Goal: Feedback & Contribution: Contribute content

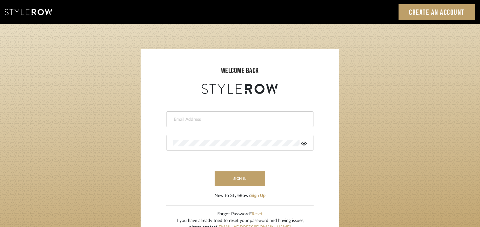
click at [218, 119] on input "email" at bounding box center [239, 119] width 132 height 6
type input "[EMAIL_ADDRESS][PERSON_NAME][DOMAIN_NAME]"
click at [305, 143] on icon at bounding box center [304, 143] width 6 height 4
click at [256, 175] on button "sign in" at bounding box center [240, 178] width 50 height 15
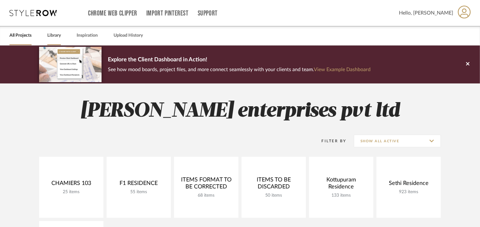
click at [53, 35] on link "Library" at bounding box center [54, 35] width 14 height 9
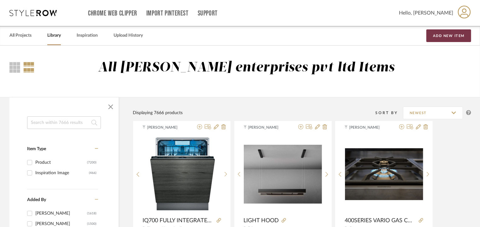
click at [453, 35] on button "Add New Item" at bounding box center [449, 35] width 45 height 13
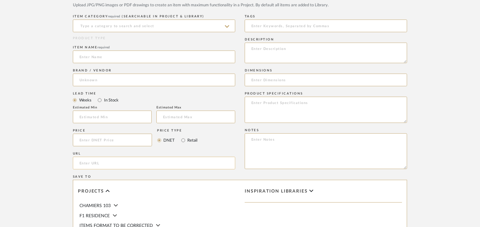
scroll to position [252, 0]
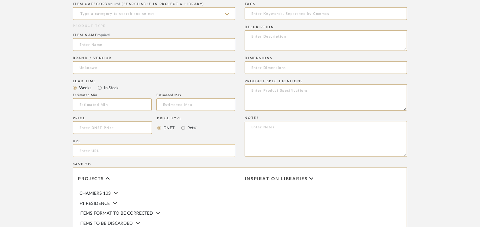
click at [90, 149] on input "url" at bounding box center [154, 150] width 163 height 13
paste input "[URL][DOMAIN_NAME]"
type input "[URL][DOMAIN_NAME]"
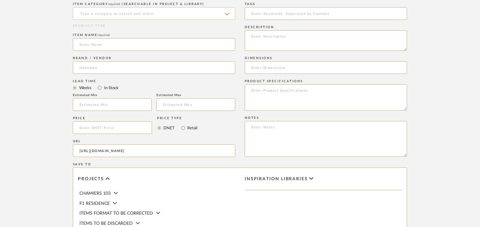
click at [144, 11] on input at bounding box center [154, 13] width 163 height 13
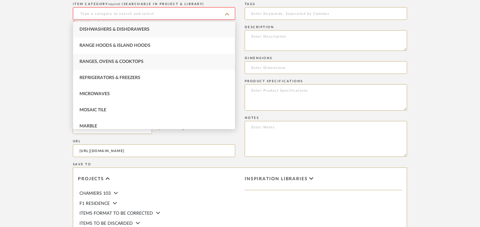
click at [141, 65] on div "Ranges, Ovens & Cooktops" at bounding box center [154, 62] width 162 height 16
type input "Ranges, Ovens & Cooktops"
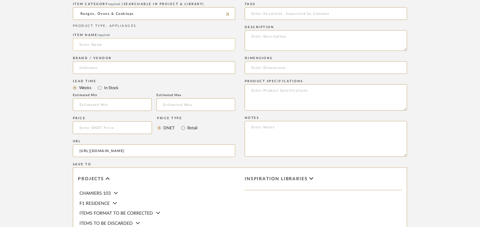
click at [104, 43] on input at bounding box center [154, 44] width 163 height 13
paste input "iQ500 Gas hob 90 cm Tempered glass, Black EP9B6FG20I"
click at [94, 43] on input "iQ500 Gas hob 90 cm Tempered glass, Black EP9B6FG20I" at bounding box center [154, 44] width 163 height 13
type input "iQ500 GAS HOB 90cm TEMPERED GLASS, BLACK, EP9B6FG20I"
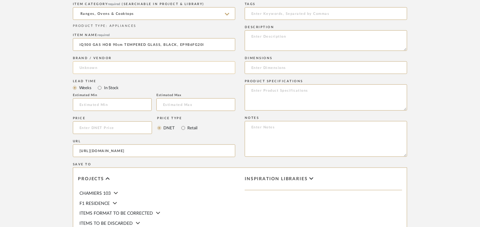
click at [83, 67] on input at bounding box center [154, 67] width 163 height 13
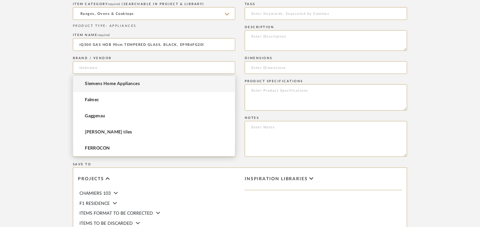
click at [96, 87] on mat-option "Siemens Home Appliances" at bounding box center [154, 84] width 162 height 16
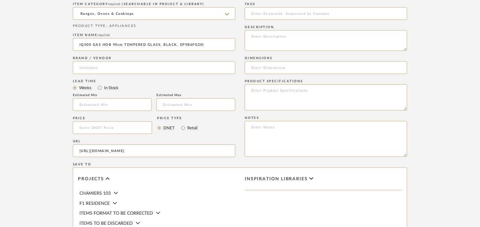
type input "Siemens Home Appliances"
click at [279, 15] on input at bounding box center [326, 13] width 163 height 13
type input "C"
type input "cooktop, LP residence,"
click at [252, 36] on textarea at bounding box center [326, 40] width 163 height 21
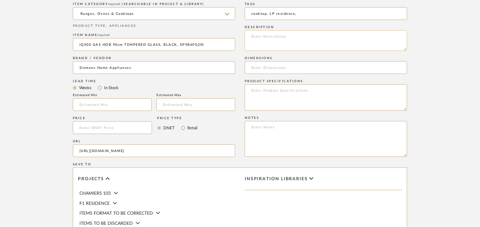
paste textarea "Type : Cooktop Inbuilt: yes Dimension(s): 56x915x520 mm Type of appliance width…"
click at [260, 68] on input at bounding box center [326, 67] width 163 height 13
drag, startPoint x: 314, startPoint y: 44, endPoint x: 291, endPoint y: 43, distance: 23.4
click at [291, 43] on textarea at bounding box center [326, 40] width 163 height 21
click at [284, 45] on textarea at bounding box center [326, 40] width 163 height 21
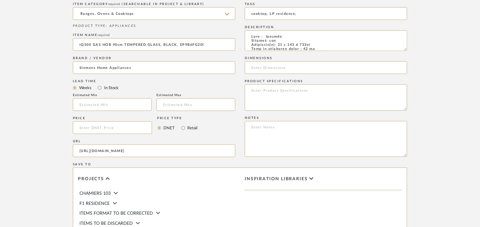
scroll to position [0, 0]
type textarea "Type : Cooktop Inbuilt: yes Dimension(s): 56 x 915 x 520mm Type of appliance wi…"
click at [285, 70] on input at bounding box center [326, 67] width 163 height 13
paste input "56 x 915 x 520mm"
type input "56 x 915 x 520mm"
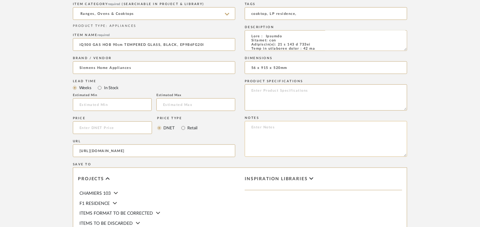
click at [250, 133] on textarea at bounding box center [326, 139] width 163 height 36
paste textarea "Price: INR84,990/- Lead time: on request Customizable: Na 3D available : No BIM…"
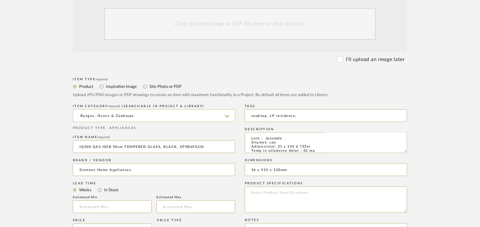
scroll to position [95, 0]
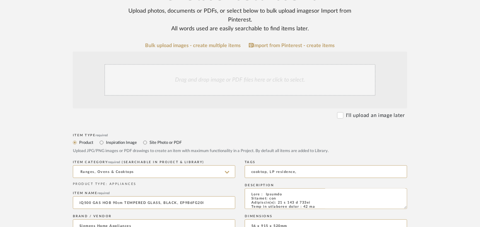
type textarea "Price: INR84,990/- Lead time: on request Customizable: Na 3D available : No BIM…"
click at [208, 80] on div "Drag and drop image or PDF files here or click to select." at bounding box center [239, 80] width 271 height 32
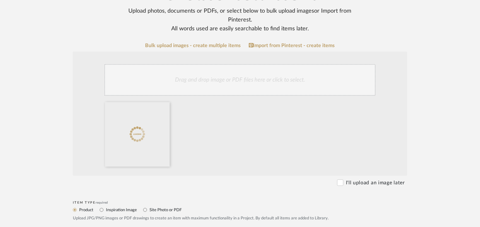
click at [221, 71] on div "Drag and drop image or PDF files here or click to select." at bounding box center [239, 80] width 271 height 32
click at [243, 85] on div "Drag and drop image or PDF files here or click to select." at bounding box center [239, 80] width 271 height 32
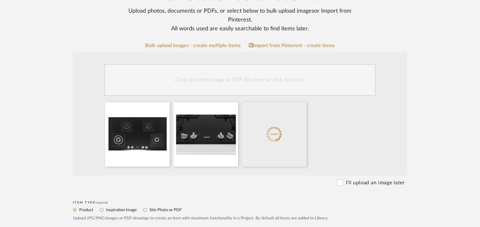
click at [274, 80] on div "Drag and drop image or PDF files here or click to select." at bounding box center [239, 80] width 271 height 32
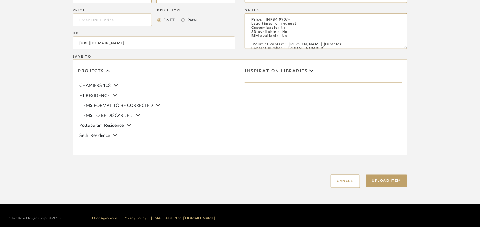
scroll to position [433, 0]
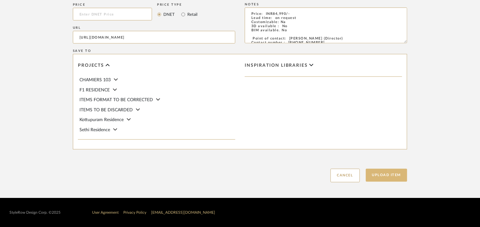
click at [389, 176] on button "Upload Item" at bounding box center [387, 175] width 42 height 13
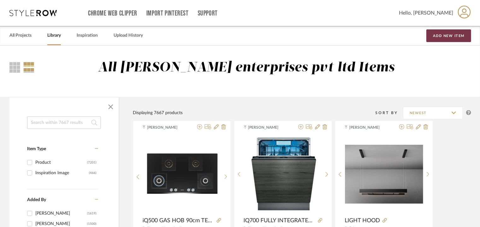
click at [454, 34] on button "Add New Item" at bounding box center [449, 35] width 45 height 13
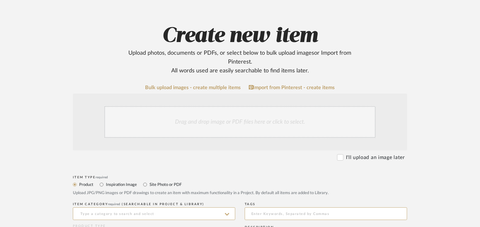
scroll to position [158, 0]
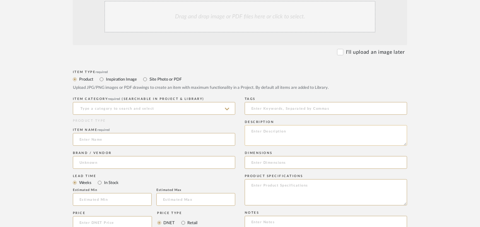
paste textarea "[URL][DOMAIN_NAME]"
type textarea "[URL][DOMAIN_NAME]"
click at [109, 109] on input at bounding box center [154, 108] width 163 height 13
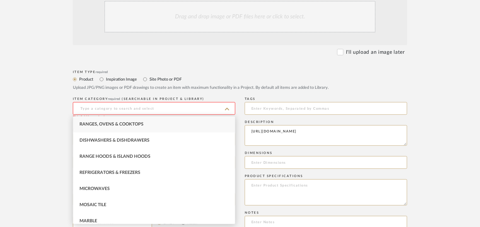
click at [107, 123] on span "Ranges, Ovens & Cooktops" at bounding box center [112, 124] width 64 height 4
type input "Ranges, Ovens & Cooktops"
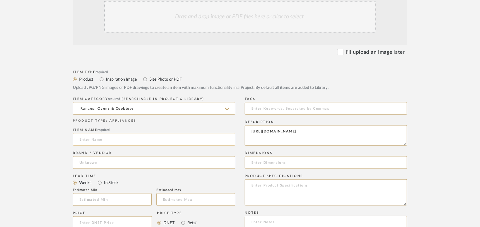
paste input "iQ500 Siemens Built-in Oven 60 x 60 cm Stainless steel HB237ABR0Z"
click at [81, 139] on input "iQ500 Siemens Built-in Oven 60 x 60 cm Stainless steel HB237ABR0Z" at bounding box center [154, 139] width 163 height 13
click at [97, 139] on input "iQ500 Siemens Built-in Oven 60 x 60 cm Stainless steel HB237ABR0Z" at bounding box center [154, 139] width 163 height 13
type input "iQ500 SIEMENS BUILT-IN OVEN 60x60cm STAINLESS STEEL HB237ABR0Z"
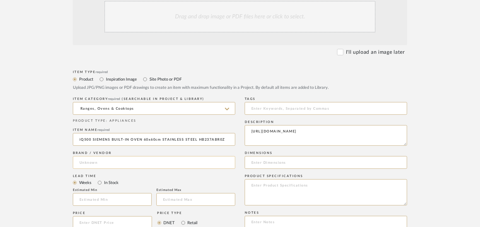
click at [110, 164] on input at bounding box center [154, 162] width 163 height 13
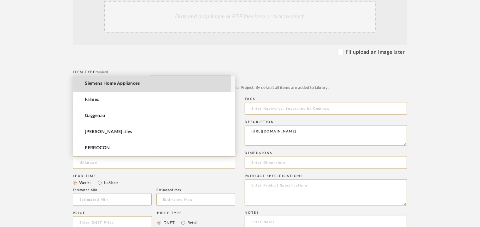
click at [110, 82] on span "Siemens Home Appliances" at bounding box center [112, 83] width 55 height 5
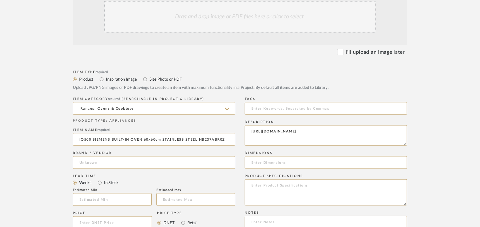
type input "Siemens Home Appliances"
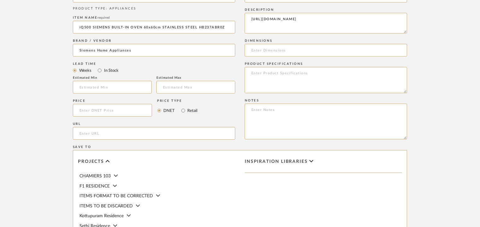
scroll to position [366, 0]
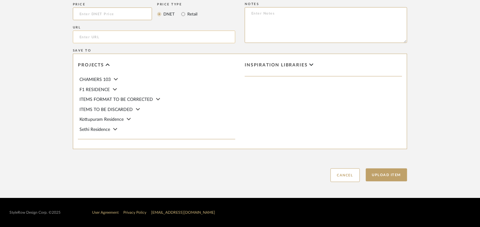
paste input "[URL][DOMAIN_NAME]"
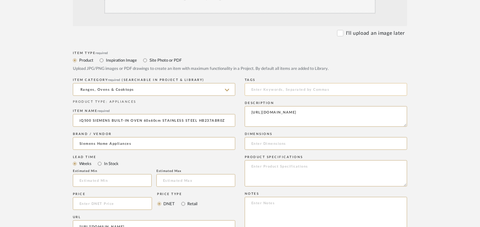
type input "[URL][DOMAIN_NAME]"
click at [258, 91] on input at bounding box center [326, 89] width 163 height 13
type input "oven, LP residence,"
drag, startPoint x: 341, startPoint y: 118, endPoint x: 229, endPoint y: 110, distance: 112.9
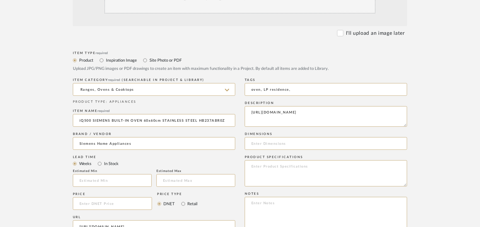
click at [229, 110] on div "Item Type required Product Inspiration Image Site Photo or PDF Upload JPG/PNG i…" at bounding box center [240, 211] width 334 height 322
paste textarea "Price: INR.92,990/- Lead time: on request Customizable: Na 3D available : No BI…"
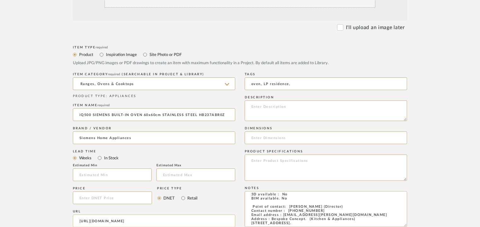
type textarea "Price: INR.92,990/- Lead time: on request Customizable: Na 3D available : No BI…"
click at [259, 106] on textarea at bounding box center [326, 110] width 163 height 21
paste textarea "Type : Oven Inbuilt: yes Dimension(s): 595 x 594 x 548 mm Minimum height for in…"
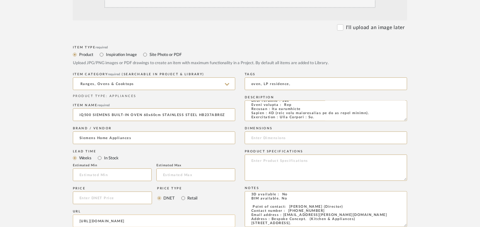
type textarea "Type : Oven Inbuilt: yes Dimension(s): 595 x 594 x 548 mm Minimum height for in…"
click at [260, 138] on input at bounding box center [326, 137] width 163 height 13
paste input "595 x 594 x 548 mm"
click at [284, 137] on input "595 x 594 x 548 mm" at bounding box center [326, 137] width 163 height 13
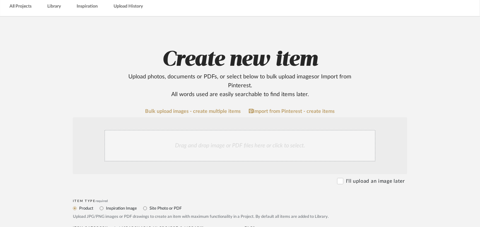
scroll to position [25, 0]
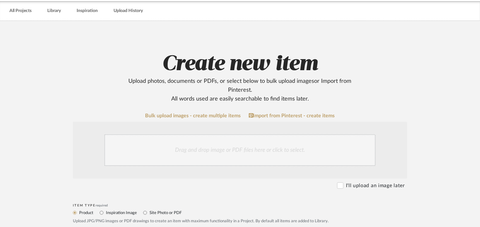
type input "595 x 594 x 548mm"
click at [220, 150] on div "Drag and drop image or PDF files here or click to select." at bounding box center [239, 150] width 271 height 32
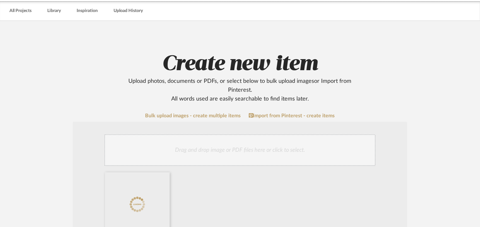
click at [226, 145] on div "Drag and drop image or PDF files here or click to select." at bounding box center [239, 150] width 271 height 32
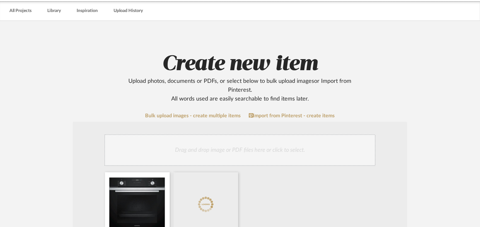
click at [213, 143] on div "Drag and drop image or PDF files here or click to select." at bounding box center [239, 150] width 271 height 32
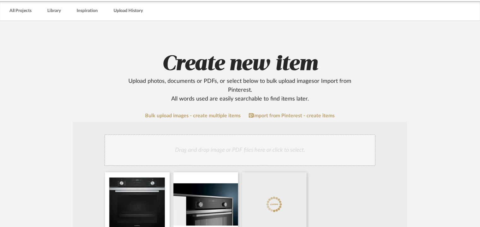
click at [249, 156] on div "Drag and drop image or PDF files here or click to select." at bounding box center [239, 150] width 271 height 32
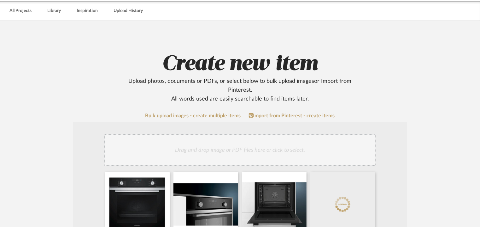
click at [235, 149] on div "Drag and drop image or PDF files here or click to select." at bounding box center [239, 150] width 271 height 32
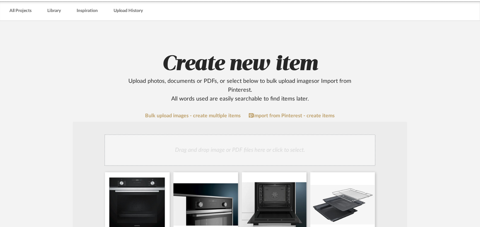
click at [261, 150] on div "Drag and drop image or PDF files here or click to select." at bounding box center [239, 150] width 271 height 32
click at [273, 153] on div "Drag and drop image or PDF files here or click to select." at bounding box center [239, 150] width 271 height 32
click at [246, 146] on div "Drag and drop image or PDF files here or click to select." at bounding box center [239, 150] width 271 height 32
click at [247, 144] on div "Drag and drop image or PDF files here or click to select." at bounding box center [239, 150] width 271 height 32
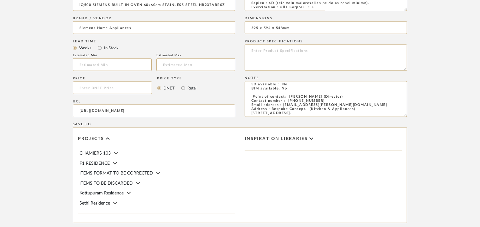
scroll to position [568, 0]
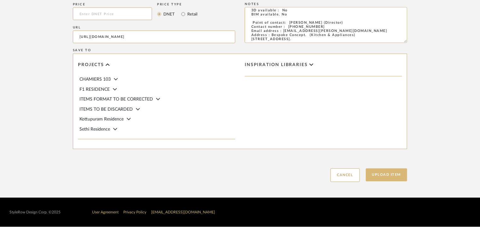
click at [398, 173] on button "Upload Item" at bounding box center [387, 174] width 42 height 13
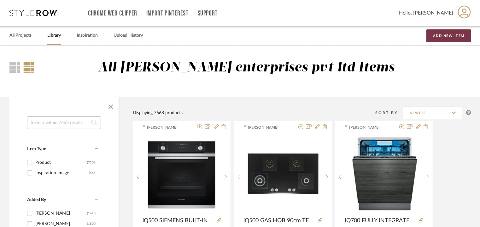
click at [452, 37] on button "Add New Item" at bounding box center [449, 35] width 45 height 13
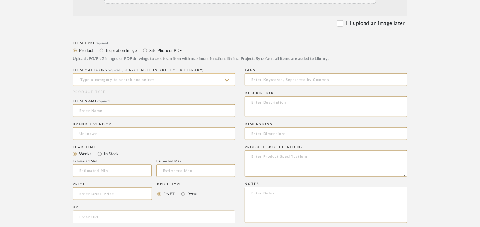
scroll to position [189, 0]
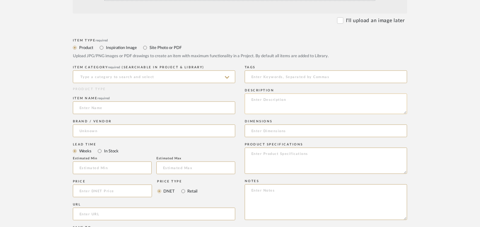
paste textarea "Lore : Ipsu Dolorsi: ame Consectet(a): Elitse do eiu temporinc : 21 ut Labor et…"
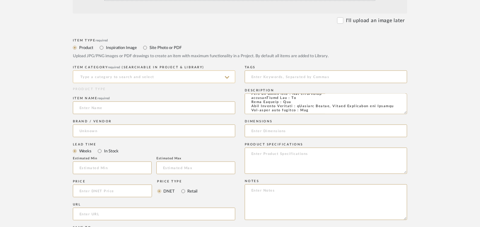
type textarea "Lore : Ipsu Dolorsi: ame Consectet(a): Elitse do eiu temporinc : 21 ut Labor et…"
click at [121, 75] on input at bounding box center [154, 76] width 163 height 13
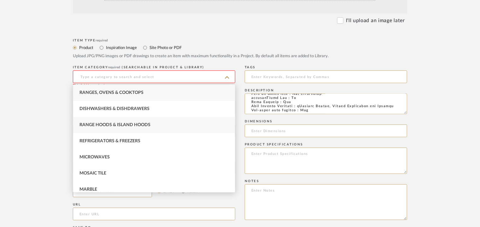
click at [154, 123] on div "Range Hoods & Island Hoods" at bounding box center [154, 125] width 162 height 16
type input "Range Hoods & Island Hoods"
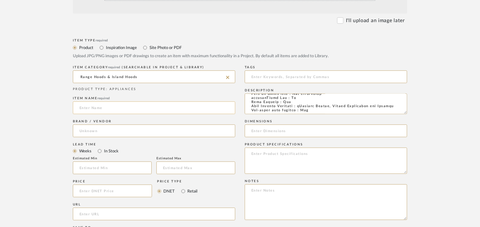
click at [93, 105] on input at bounding box center [154, 107] width 163 height 13
paste input "iQ700 Wall-Mounted Cooker Hood 90 cm Stainless steel"
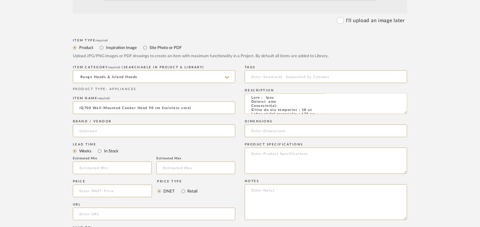
scroll to position [2, 0]
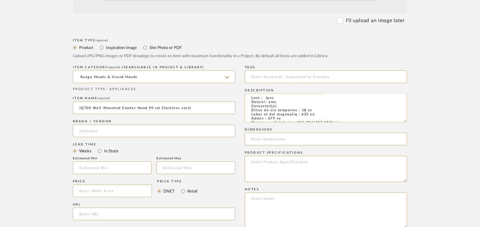
drag, startPoint x: 406, startPoint y: 111, endPoint x: 402, endPoint y: 188, distance: 76.8
click at [409, 187] on form "Bulk upload images - create multiple items Import from Pinterest - create items…" at bounding box center [240, 157] width 402 height 418
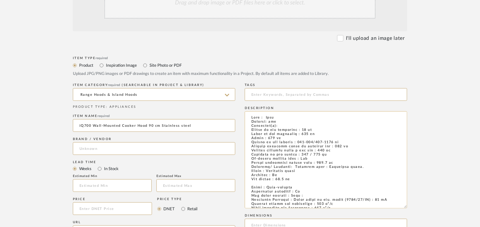
scroll to position [158, 0]
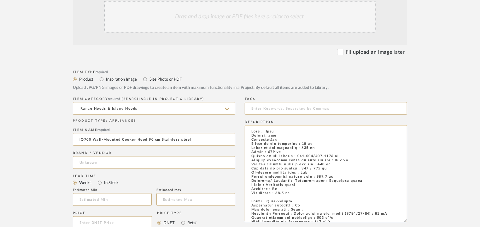
type input "iQ700 Wall-Mounted Cooker Hood 90 cm Stainless steel"
click at [268, 201] on textarea at bounding box center [326, 173] width 163 height 97
paste textarea "iQ700 Wall-Mounted Cooker Hood 90 cm Stainless steel"
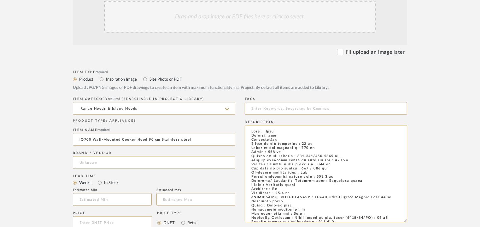
drag, startPoint x: 252, startPoint y: 201, endPoint x: 279, endPoint y: 198, distance: 26.6
click at [279, 198] on textarea at bounding box center [326, 173] width 163 height 97
type textarea "Lore : Ipsu Dolorsi: ame Consectet(a): Elitse do eiu temporinc : 20 ut Labor et…"
click at [90, 163] on input at bounding box center [154, 162] width 163 height 13
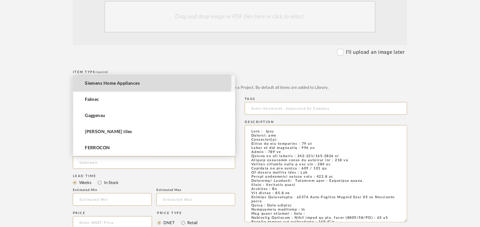
click at [115, 81] on span "Siemens Home Appliances" at bounding box center [112, 83] width 55 height 5
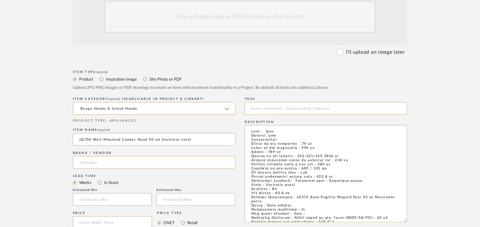
type input "Siemens Home Appliances"
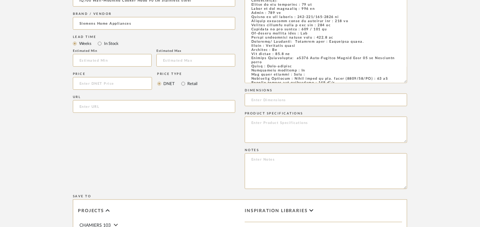
scroll to position [316, 0]
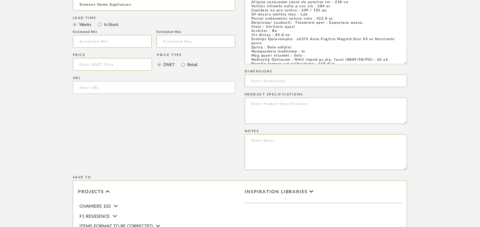
click at [99, 86] on input "url" at bounding box center [154, 87] width 163 height 13
paste input "[URL][DOMAIN_NAME]"
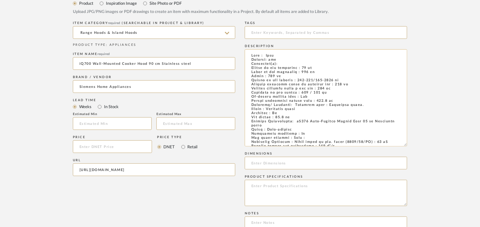
scroll to position [158, 0]
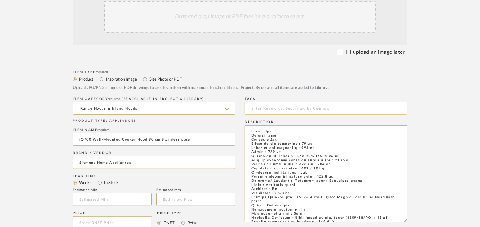
type input "[URL][DOMAIN_NAME]"
click at [274, 108] on input at bounding box center [326, 108] width 163 height 13
type input "H"
type input "k"
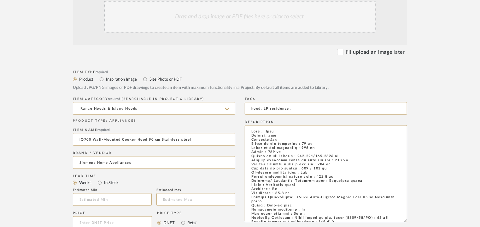
type input "hood, LP residence,"
click at [300, 109] on input "hood, LP residence," at bounding box center [326, 108] width 163 height 13
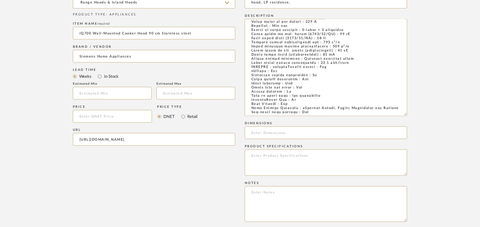
scroll to position [347, 0]
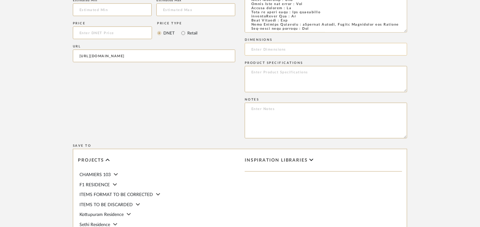
click at [274, 52] on input at bounding box center [326, 49] width 163 height 13
paste input "46 mm Width of the appliance : 898 mm Depth : 500 mm"
click at [252, 49] on input "46 mm Width of the appliance : 898 mm Depth : 500 mm" at bounding box center [326, 49] width 163 height 13
drag, startPoint x: 288, startPoint y: 48, endPoint x: 297, endPoint y: 49, distance: 9.0
click at [297, 49] on input "W 46 x H 898 x Depth 500mm" at bounding box center [326, 49] width 163 height 13
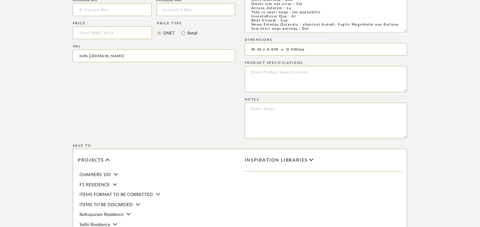
type input "W 46 x H 898 x D 500mm"
paste textarea "Price: ₹1,71,490/- Lead time: on request Customizable: Na 3D available : No BIM…"
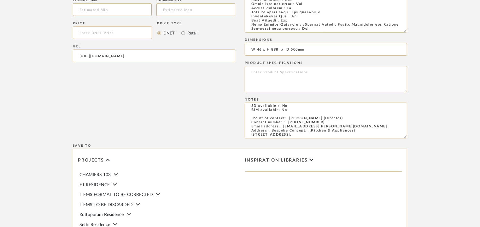
scroll to position [0, 0]
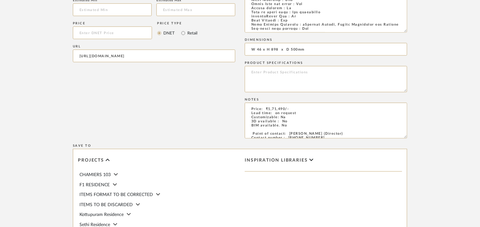
type textarea "Price: ₹1,71,490/- Lead time: on request Customizable: Na 3D available : No BIM…"
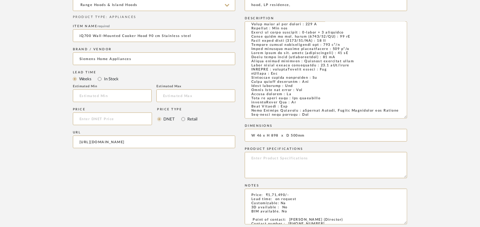
scroll to position [126, 0]
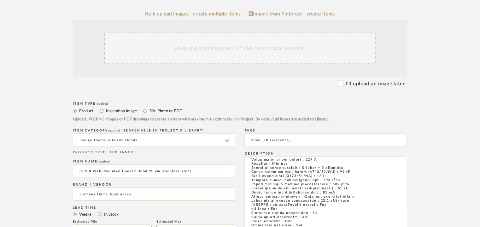
click at [181, 53] on div "Drag and drop image or PDF files here or click to select." at bounding box center [239, 49] width 271 height 32
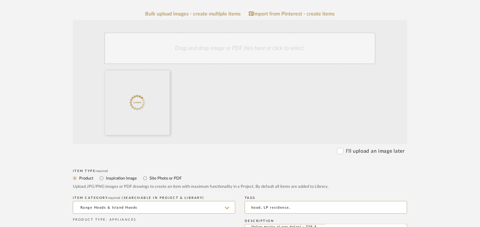
click at [187, 47] on div "Drag and drop image or PDF files here or click to select." at bounding box center [239, 49] width 271 height 32
click at [208, 49] on div "Drag and drop image or PDF files here or click to select." at bounding box center [239, 49] width 271 height 32
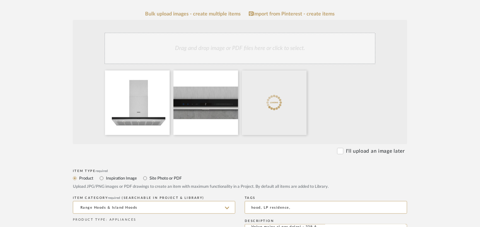
click at [249, 47] on div "Drag and drop image or PDF files here or click to select." at bounding box center [239, 49] width 271 height 32
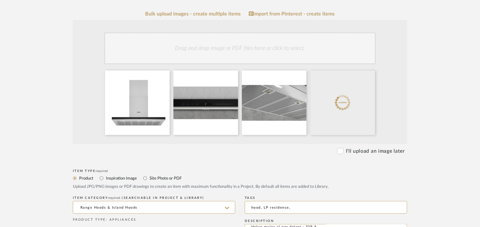
click at [275, 48] on div "Drag and drop image or PDF files here or click to select." at bounding box center [239, 49] width 271 height 32
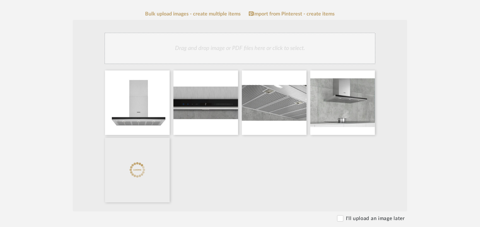
click at [256, 48] on div "Drag and drop image or PDF files here or click to select." at bounding box center [239, 49] width 271 height 32
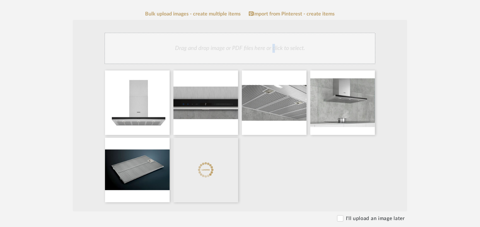
click at [274, 42] on div "Drag and drop image or PDF files here or click to select." at bounding box center [239, 49] width 271 height 32
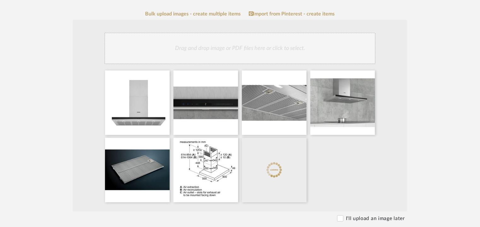
click at [280, 46] on div "Drag and drop image or PDF files here or click to select." at bounding box center [239, 49] width 271 height 32
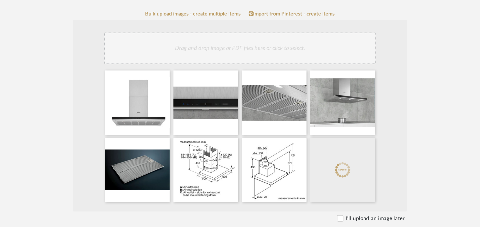
click at [312, 50] on div "Drag and drop image or PDF files here or click to select." at bounding box center [239, 49] width 271 height 32
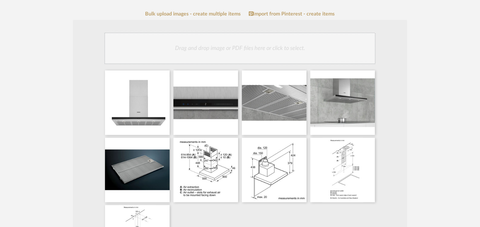
click at [243, 51] on div "Drag and drop image or PDF files here or click to select." at bounding box center [239, 49] width 271 height 32
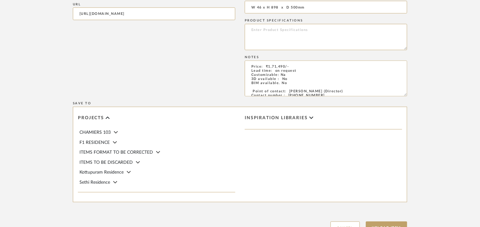
scroll to position [644, 0]
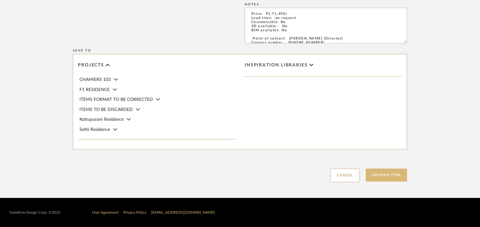
click at [395, 172] on button "Upload Item" at bounding box center [387, 174] width 42 height 13
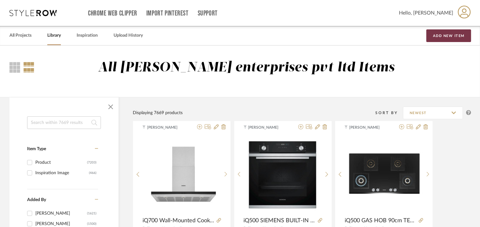
click at [447, 38] on button "Add New Item" at bounding box center [449, 35] width 45 height 13
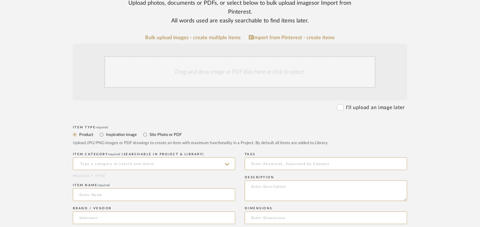
scroll to position [189, 0]
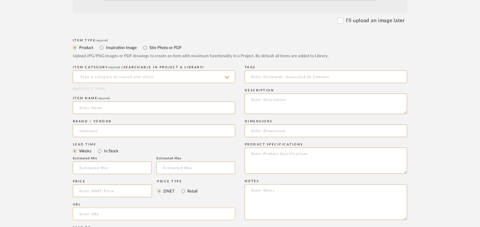
drag, startPoint x: 268, startPoint y: 102, endPoint x: 90, endPoint y: 210, distance: 208.2
click at [90, 210] on input "url" at bounding box center [154, 213] width 163 height 13
paste input "[URL][DOMAIN_NAME]"
type input "[URL][DOMAIN_NAME]"
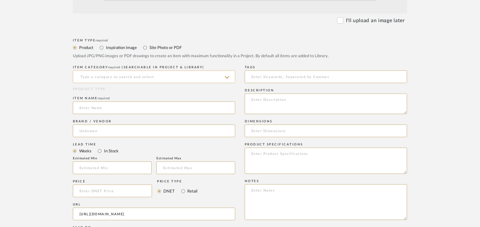
scroll to position [0, 0]
click at [130, 78] on input at bounding box center [154, 76] width 163 height 13
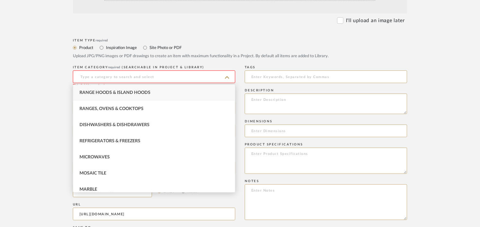
type input "w"
click at [95, 141] on span "Kitchen Sink" at bounding box center [95, 141] width 31 height 4
type input "Kitchen Sink"
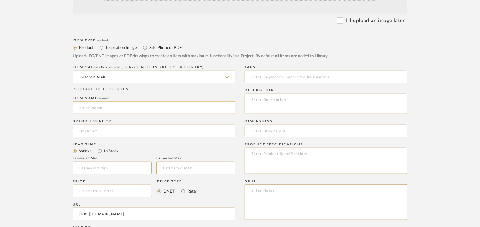
paste input "Emerald R3618, Single Bowl with Drainboard (Hafele) 915 x 457 mm"
click at [84, 106] on input "Emerald R3618, Single Bowl with Drainboard (Hafele) 915 x 457 mm" at bounding box center [154, 107] width 163 height 13
type input "EMERALD R3618, SINGLE BOWL WITH DRAINBOARD, ([PERSON_NAME]) 915x457mm"
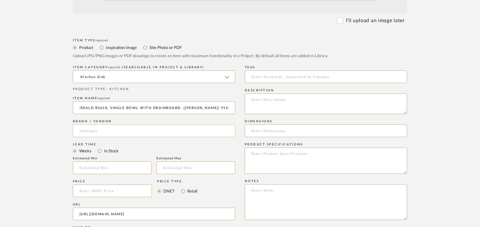
click at [108, 131] on input at bounding box center [154, 130] width 163 height 13
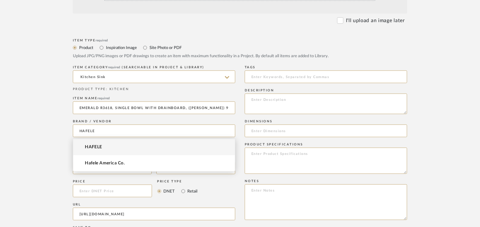
type input "HAFELE"
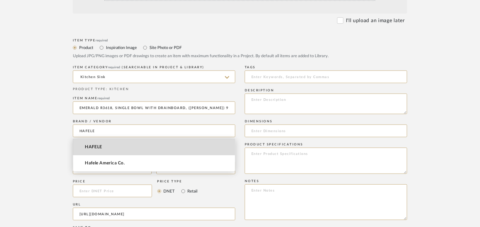
click at [97, 146] on span "HAFELE" at bounding box center [93, 146] width 17 height 5
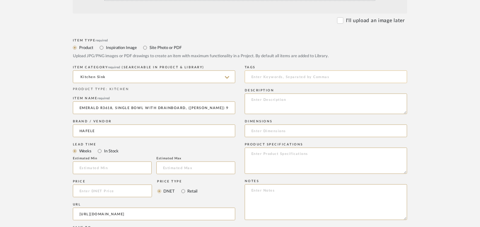
click at [269, 76] on input at bounding box center [326, 76] width 163 height 13
type input "kitchen sink, LP residence,"
click at [345, 102] on textarea at bounding box center [326, 103] width 163 height 21
paste textarea "ype: : Kitchen sink Designer : Na Dimension(s): L 915 x W 457mm Bowl (L x W x D…"
click at [251, 97] on textarea "ype: : Kitchen sink Designer : Na Dimension(s): L 915 x W 457mm Bowl (L x W x D…" at bounding box center [326, 103] width 163 height 21
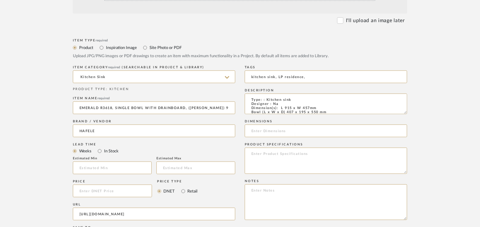
type textarea "Type: : Kitchen sink Designer : Na Dimension(s): L 915 x W 457mm Bowl (L x W x …"
click at [265, 131] on input at bounding box center [326, 130] width 163 height 13
paste input "L 915 x W 457mm Bowl (L x W x D) 407 x 195 x 550 mm"
drag, startPoint x: 299, startPoint y: 131, endPoint x: 323, endPoint y: 130, distance: 23.4
click at [320, 128] on input "L 915 x W 457mm Bowl (L x W x D) 407 x 195 x 550 mm" at bounding box center [326, 130] width 163 height 13
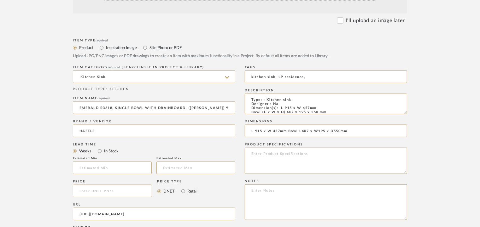
type input "L 915 x W 457mm Bowl L407 x W195 x D550mm"
click at [264, 195] on textarea at bounding box center [326, 202] width 163 height 36
paste textarea "Price: Na Lead time : Na Customizable: No 3D available : No BIM available. No"
click at [306, 210] on textarea "Price: Na Lead time : Na Customizable: No 3D available : No BIM available. No" at bounding box center [326, 202] width 163 height 36
paste textarea "Price: Na Lead time : Na Customizable: No 3D available : No BIM available. No"
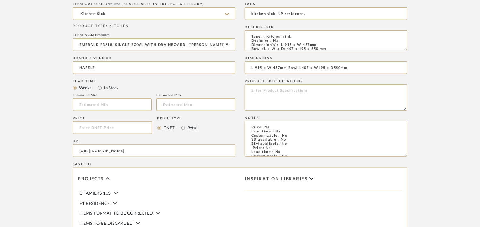
drag, startPoint x: 287, startPoint y: 145, endPoint x: 233, endPoint y: 121, distance: 58.2
click at [233, 121] on div "Item Type required Product Inspiration Image Site Photo or PDF Upload JPG/PNG i…" at bounding box center [240, 135] width 334 height 322
click at [258, 149] on textarea "Price: Na Lead time : Na Customizable: No 3D available : No BIM available. No" at bounding box center [326, 139] width 163 height 36
click at [292, 143] on textarea "Price: Na Lead time : Na Customizable: No 3D available : No BIM available. No" at bounding box center [326, 139] width 163 height 36
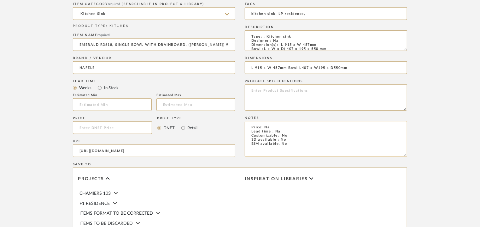
paste textarea "Point of contact: [PERSON_NAME] (Director) Contact number : [PHONE_NUMBER] Emai…"
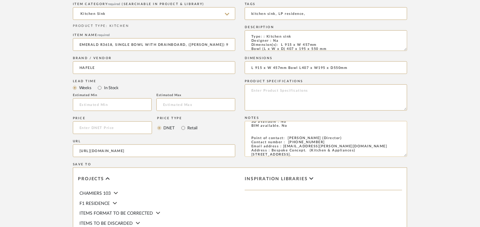
scroll to position [26, 0]
click at [391, 151] on textarea "Price: Na Lead time : Na Customizable: No 3D available : No BIM available. No P…" at bounding box center [326, 139] width 163 height 36
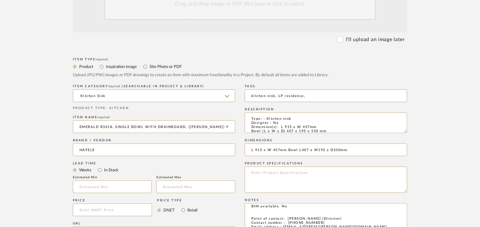
scroll to position [63, 0]
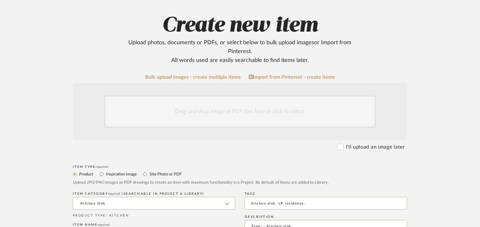
type textarea "Price: Na Lead time : Na Customizable: No 3D available : No BIM available. No P…"
click at [251, 109] on div "Drag and drop image or PDF files here or click to select." at bounding box center [239, 112] width 271 height 32
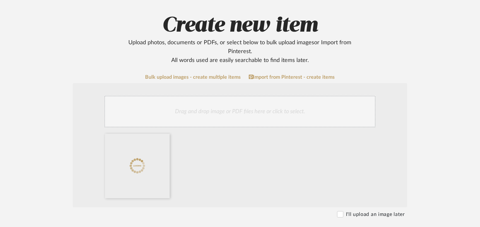
click at [230, 108] on div "Drag and drop image or PDF files here or click to select." at bounding box center [239, 112] width 271 height 32
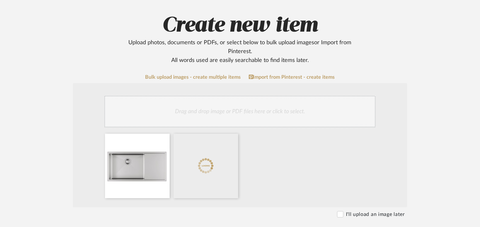
click at [217, 104] on div "Drag and drop image or PDF files here or click to select." at bounding box center [239, 112] width 271 height 32
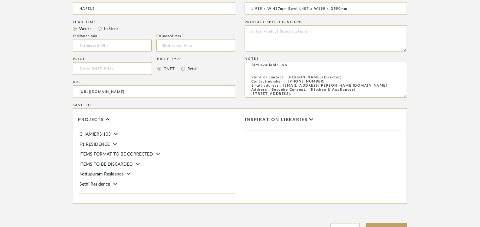
scroll to position [433, 0]
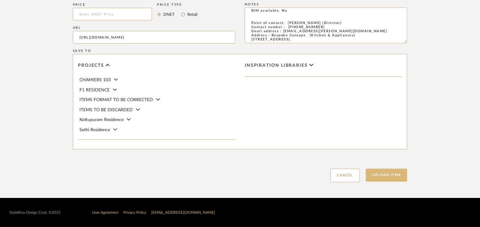
click at [388, 176] on button "Upload Item" at bounding box center [387, 175] width 42 height 13
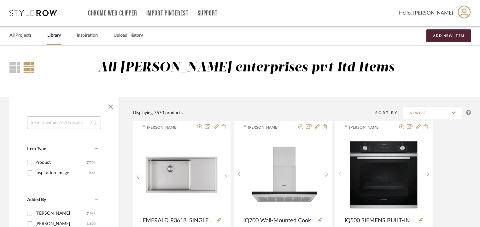
click at [55, 123] on input at bounding box center [64, 122] width 74 height 13
paste input "Tap Eos Neo Pull Down Spray HP SS 1/2"
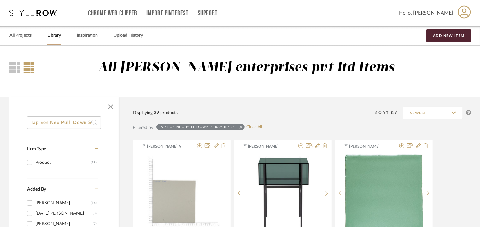
drag, startPoint x: 91, startPoint y: 122, endPoint x: 0, endPoint y: 140, distance: 93.0
drag, startPoint x: 30, startPoint y: 120, endPoint x: 230, endPoint y: 114, distance: 200.2
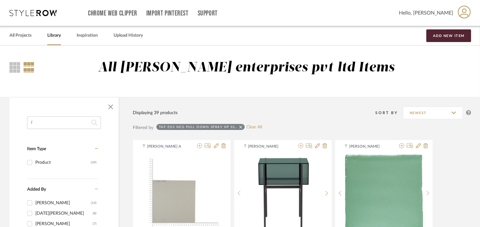
scroll to position [0, 0]
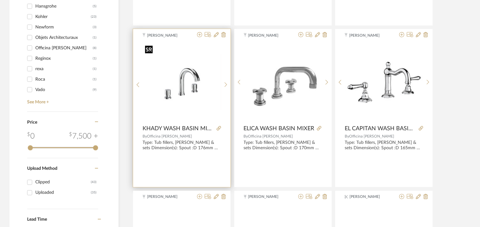
scroll to position [442, 0]
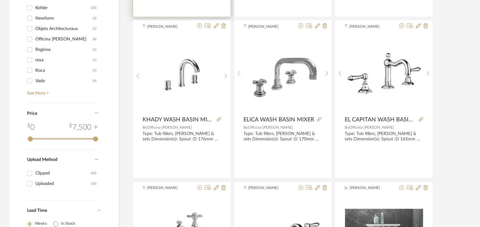
type input "faucet"
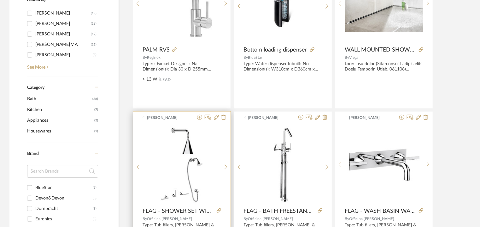
scroll to position [0, 0]
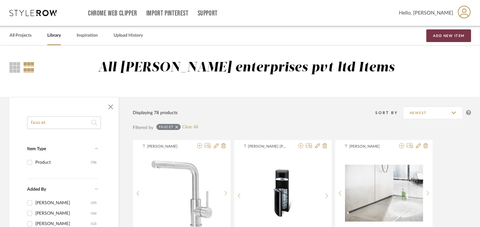
click at [442, 36] on button "Add New Item" at bounding box center [449, 35] width 45 height 13
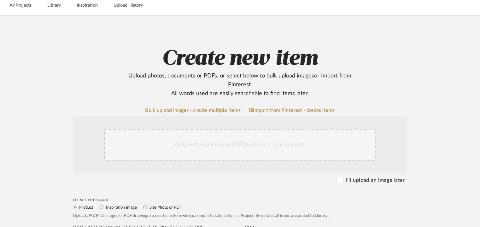
scroll to position [126, 0]
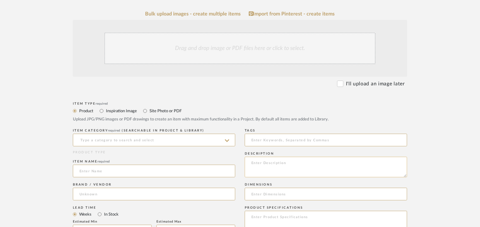
click at [260, 162] on textarea at bounding box center [326, 167] width 163 height 21
paste textarea "Type: : Tap with pull down spray Designer : Na Dimension(s): Tap hole diameter …"
type textarea "Type: : Tap with pull down spray Designer : Na Dimension(s): Tap hole diameter …"
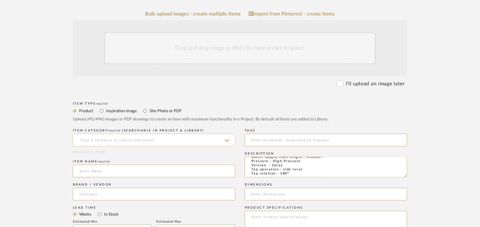
click at [104, 138] on input at bounding box center [154, 139] width 163 height 13
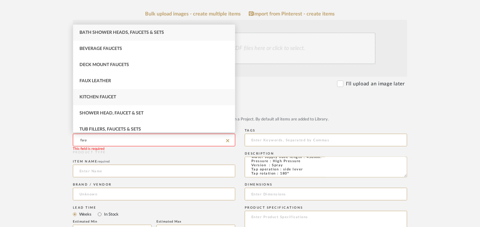
click at [100, 100] on div "Kitchen Faucet" at bounding box center [154, 97] width 162 height 16
type input "Kitchen Faucet"
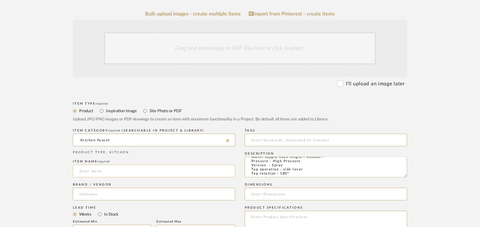
click at [86, 172] on input at bounding box center [154, 170] width 163 height 13
paste input "Tap Eos Neo Pull Down Spray HP SS 1/2""
click at [82, 169] on input "Tap Eos Neo Pull Down Spray HP SS 1/2"" at bounding box center [154, 170] width 163 height 13
type input "TAP EOS NEO PULL DOWN SPRAY HP SS 1/2""
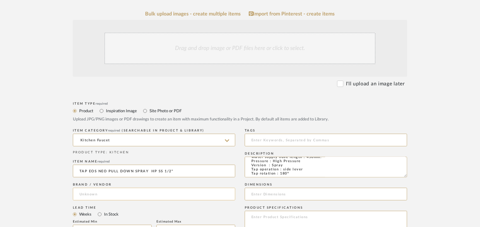
click at [92, 192] on input at bounding box center [154, 193] width 163 height 13
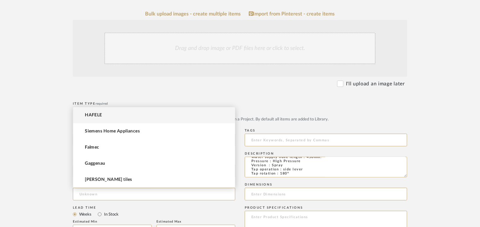
click at [73, 74] on form "Bulk upload images - create multiple items Import from Pinterest - create items…" at bounding box center [240, 216] width 402 height 411
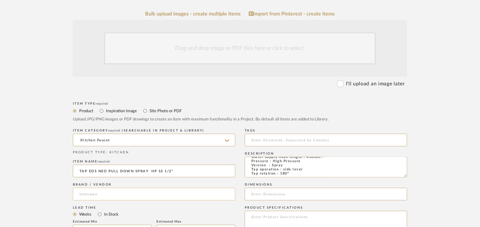
click at [148, 196] on input at bounding box center [154, 193] width 163 height 13
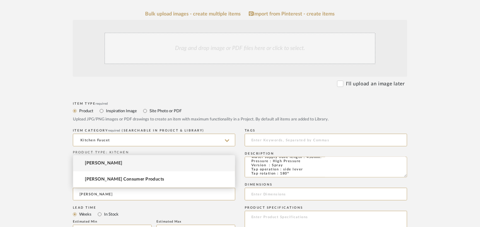
click at [97, 163] on span "[PERSON_NAME]" at bounding box center [104, 162] width 38 height 5
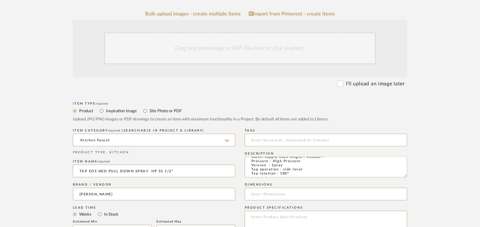
type input "[PERSON_NAME]"
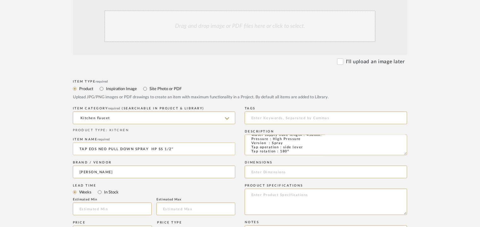
scroll to position [189, 0]
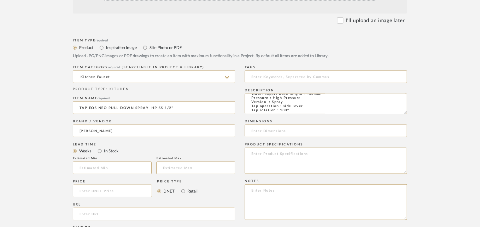
click at [87, 210] on input "url" at bounding box center [154, 213] width 163 height 13
paste input "[URL][DOMAIN_NAME][PERSON_NAME]"
type input "[URL][DOMAIN_NAME][PERSON_NAME]"
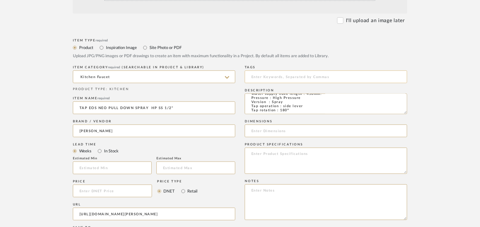
click at [258, 77] on input at bounding box center [326, 76] width 163 height 13
type input "kitchen faucet, LP residence,"
click at [231, 145] on div "Lead Time" at bounding box center [154, 144] width 163 height 4
click at [247, 129] on input at bounding box center [326, 130] width 163 height 13
paste input "Tap hole diameter 35 mm Cartridge dimension 35 mm"
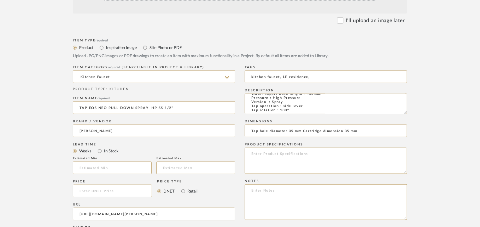
type input "Tap hole diameter 35 mm Cartridge dimension 35 mm"
click at [271, 197] on textarea at bounding box center [326, 202] width 163 height 36
paste textarea "Point of contact: [PERSON_NAME] (Director) Contact number : [PHONE_NUMBER] Emai…"
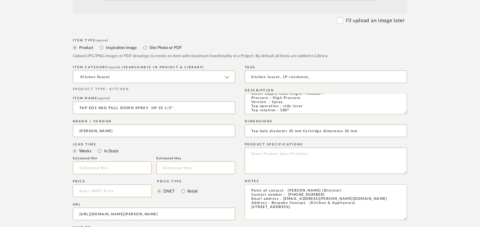
click at [251, 189] on textarea "Point of contact: [PERSON_NAME] (Director) Contact number : [PHONE_NUMBER] Emai…" at bounding box center [326, 202] width 163 height 36
click at [255, 190] on textarea "Point of contact: [PERSON_NAME] (Director) Contact number : [PHONE_NUMBER] Emai…" at bounding box center [326, 202] width 163 height 36
paste textarea "Price: Na Lead time : Na Customizable: No 3D available : No BIM available. No"
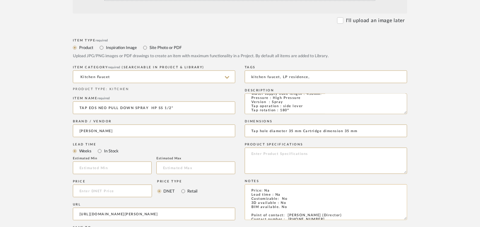
drag, startPoint x: 252, startPoint y: 189, endPoint x: 260, endPoint y: 202, distance: 14.8
click at [253, 190] on textarea "Price: Na Lead time : Na Customizable: No 3D available : No BIM available. No P…" at bounding box center [326, 202] width 163 height 36
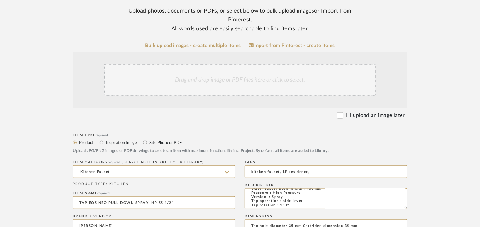
type textarea "Price: Na Lead time : Na Customizable: No 3D available : No BIM available. No P…"
click at [203, 82] on div "Drag and drop image or PDF files here or click to select." at bounding box center [239, 80] width 271 height 32
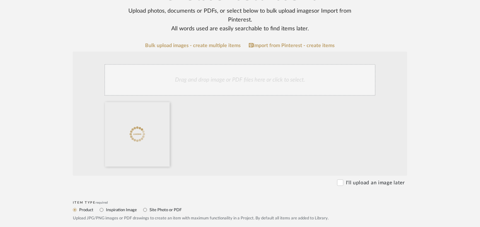
click at [206, 82] on div "Drag and drop image or PDF files here or click to select." at bounding box center [239, 80] width 271 height 32
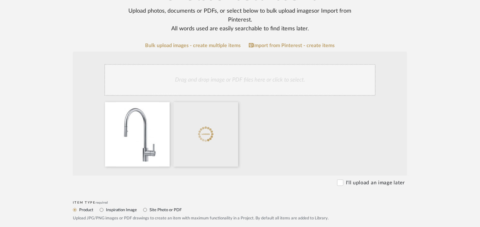
click at [244, 84] on div "Drag and drop image or PDF files here or click to select." at bounding box center [239, 80] width 271 height 32
click at [246, 78] on div "Drag and drop image or PDF files here or click to select." at bounding box center [239, 80] width 271 height 32
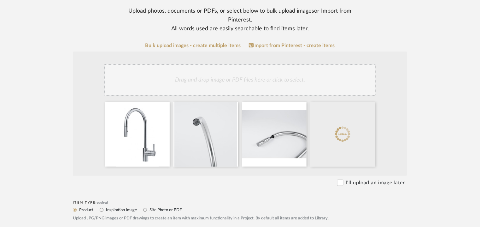
click at [280, 77] on div "Drag and drop image or PDF files here or click to select." at bounding box center [239, 80] width 271 height 32
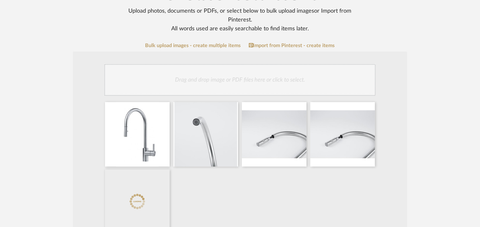
click at [272, 81] on div "Drag and drop image or PDF files here or click to select." at bounding box center [239, 80] width 271 height 32
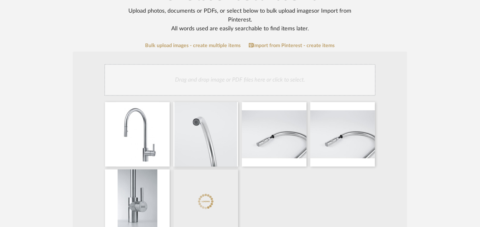
click at [284, 80] on div "Drag and drop image or PDF files here or click to select." at bounding box center [239, 80] width 271 height 32
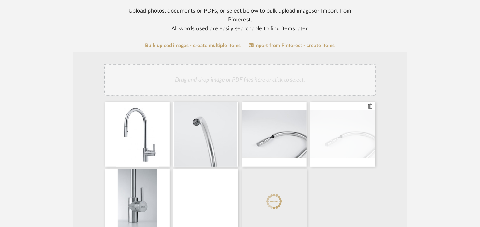
click at [371, 106] on icon at bounding box center [370, 106] width 4 height 5
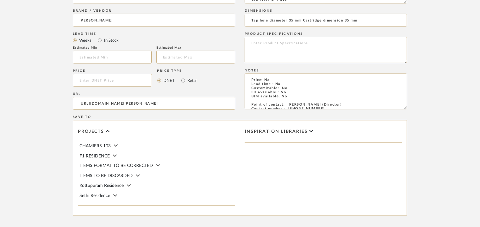
scroll to position [473, 0]
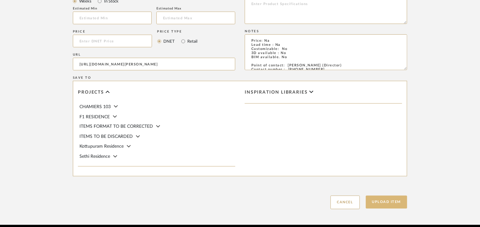
click at [386, 202] on button "Upload Item" at bounding box center [387, 201] width 42 height 13
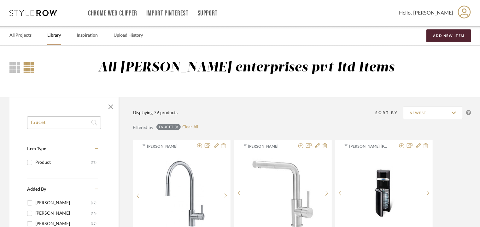
drag, startPoint x: 53, startPoint y: 122, endPoint x: 26, endPoint y: 121, distance: 26.5
paste input "ZeroB Kitchenmate RO (Under the Sink + Active Silver Technology"
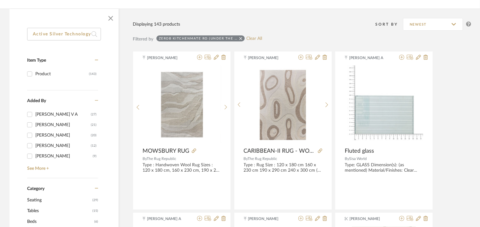
scroll to position [189, 0]
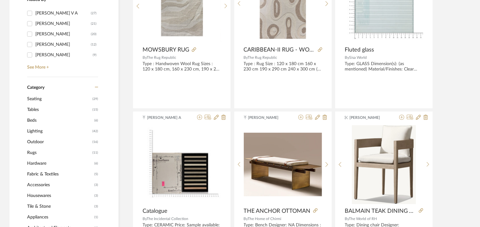
type input "ZeroB Kitchenmate RO (Under the Sink + Active Silver Technology"
click at [42, 218] on span "Appliances" at bounding box center [60, 216] width 66 height 11
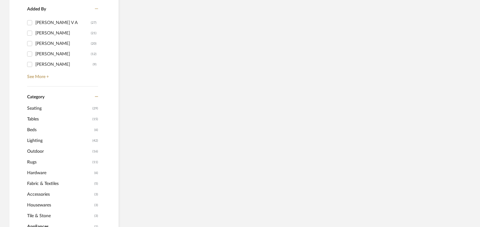
scroll to position [198, 0]
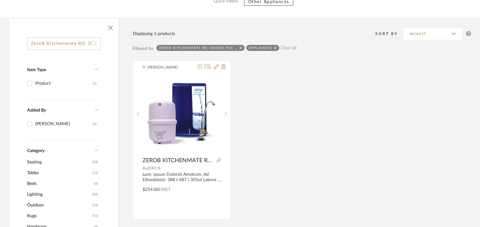
scroll to position [72, 0]
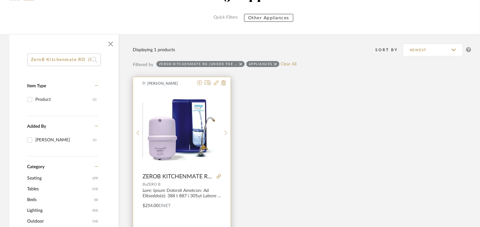
click at [217, 81] on icon at bounding box center [216, 82] width 5 height 5
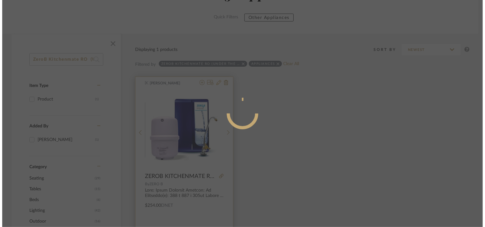
scroll to position [0, 0]
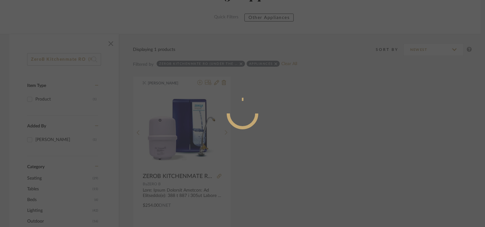
radio input "true"
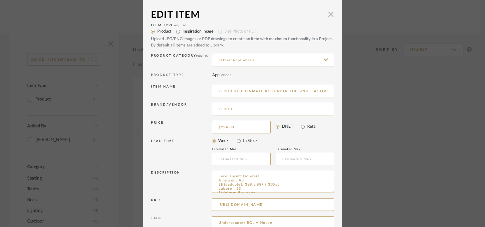
click at [284, 91] on input "ZEROB KITCHENMATE RO (UNDER THE SINK + ACTIVE TECHNOLOGY)" at bounding box center [273, 91] width 122 height 13
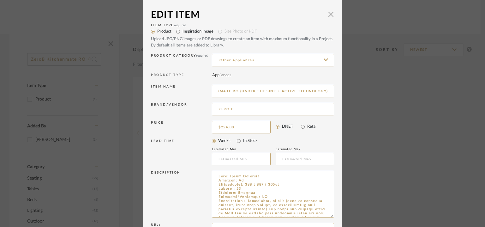
drag, startPoint x: 329, startPoint y: 191, endPoint x: 341, endPoint y: 228, distance: 39.1
click at [341, 154] on html "Chrome Web Clipper Import Pinterest Support All Projects Library Inspiration Up…" at bounding box center [242, 40] width 485 height 227
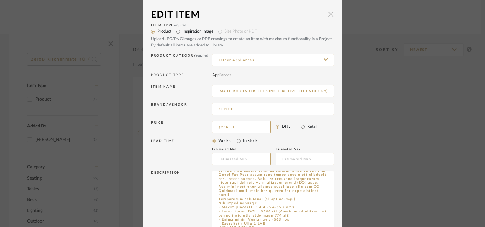
scroll to position [0, 0]
click at [329, 16] on span "button" at bounding box center [330, 14] width 13 height 13
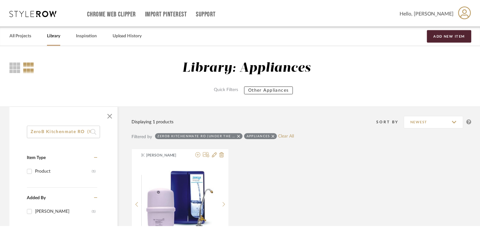
scroll to position [72, 0]
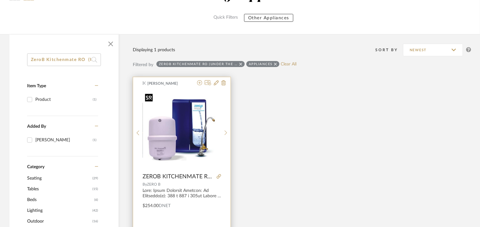
click at [201, 107] on img "0" at bounding box center [182, 130] width 78 height 78
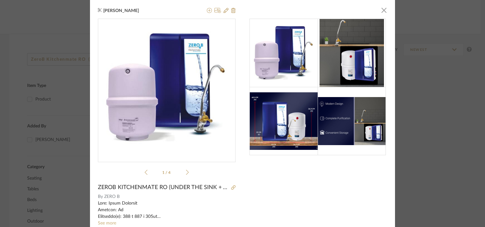
click at [182, 80] on img "0" at bounding box center [167, 88] width 138 height 138
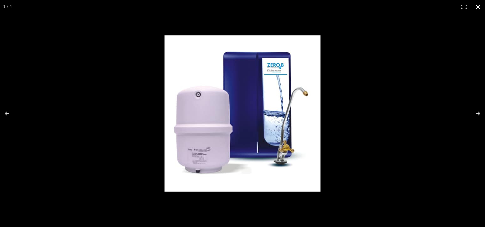
click at [478, 7] on button at bounding box center [478, 7] width 14 height 14
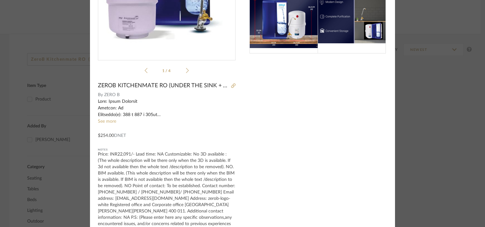
scroll to position [115, 0]
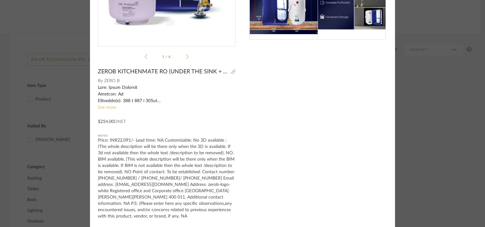
click at [105, 106] on link "See more" at bounding box center [107, 107] width 18 height 4
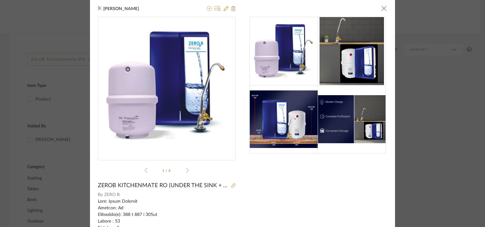
scroll to position [0, 0]
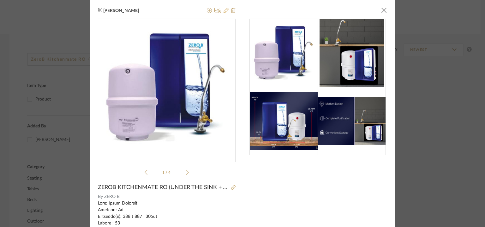
click at [223, 9] on icon at bounding box center [225, 10] width 5 height 5
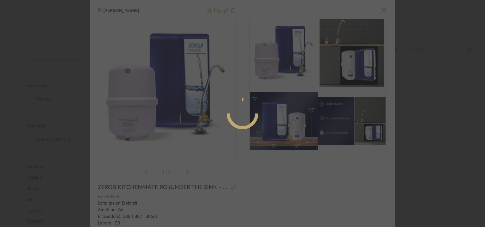
radio input "true"
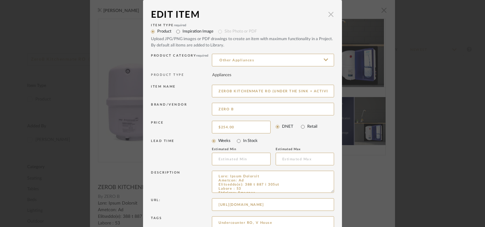
click at [326, 17] on span "button" at bounding box center [330, 14] width 13 height 13
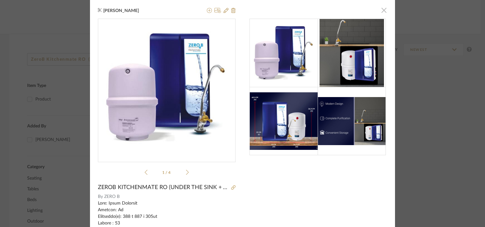
click at [382, 11] on span "button" at bounding box center [383, 10] width 13 height 13
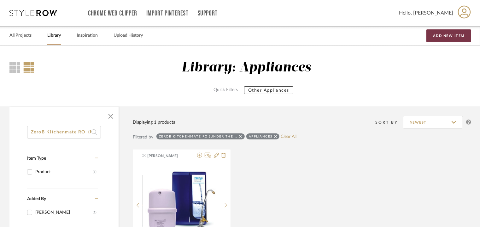
click at [448, 33] on button "Add New Item" at bounding box center [449, 35] width 45 height 13
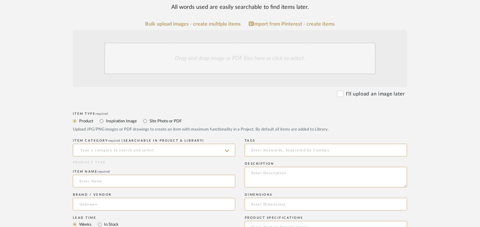
scroll to position [126, 0]
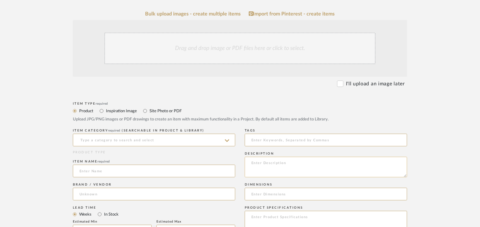
click at [263, 163] on textarea at bounding box center [326, 167] width 163 height 21
paste textarea "Type : Water purifier Inbuilt: No Dimension(s): 320 x 150 x 482mm Material/ Fin…"
type textarea "Type : Water purifier Inbuilt: No Dimension(s): 320 x 150 x 482mm Material/ Fin…"
click at [139, 141] on input at bounding box center [154, 139] width 163 height 13
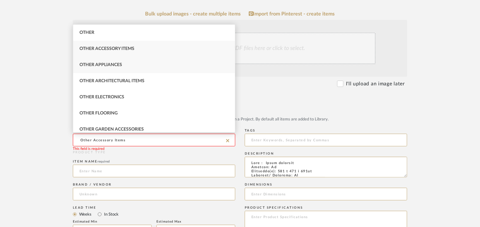
click at [122, 65] on div "Other Appliances" at bounding box center [154, 65] width 162 height 16
type input "Other Appliances"
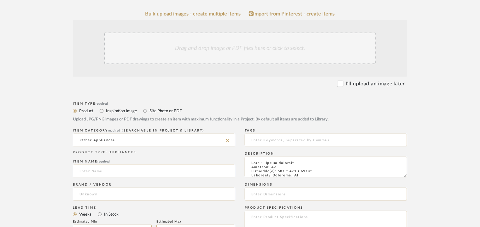
click at [90, 170] on input at bounding box center [154, 170] width 163 height 13
paste input "ZeroB Kitchenmate RO (Under the Sink + Active Silver Technology)"
click at [83, 169] on input "ZeroB Kitchenmate RO (Under the Sink + Active Silver Technology)" at bounding box center [154, 170] width 163 height 13
type input "ZEROB KITCHENMATE RO (UNDER THE SINK + ACTIVE SILVER TECHNOLOGY)"
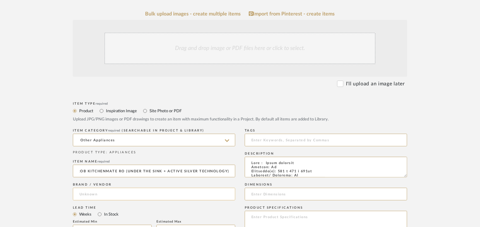
click at [97, 193] on input at bounding box center [154, 193] width 163 height 13
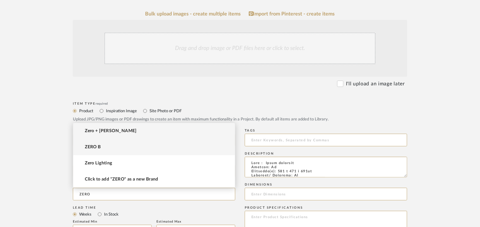
click at [97, 144] on mat-option "ZERO B" at bounding box center [154, 147] width 162 height 16
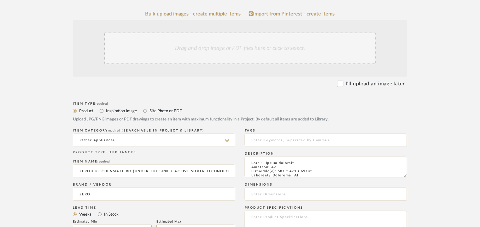
type input "ZERO B"
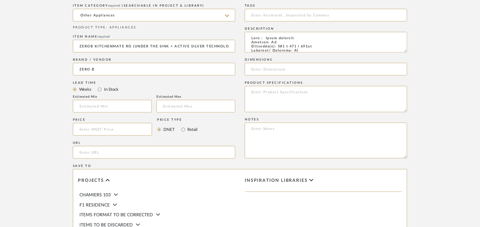
scroll to position [252, 0]
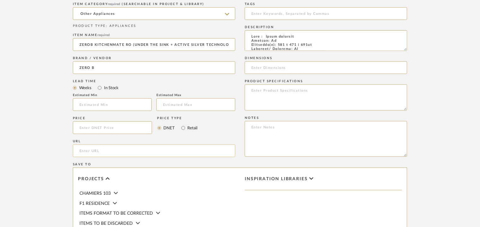
click at [92, 151] on input "url" at bounding box center [154, 150] width 163 height 13
paste input "[URL][DOMAIN_NAME]"
type input "[URL][DOMAIN_NAME]"
click at [276, 13] on input at bounding box center [326, 13] width 163 height 13
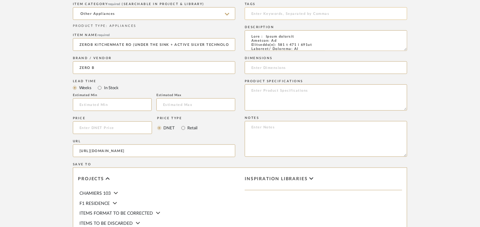
scroll to position [0, 0]
type input "Z"
type input "water purifier, LP residence,"
drag, startPoint x: 280, startPoint y: 44, endPoint x: 320, endPoint y: 44, distance: 40.1
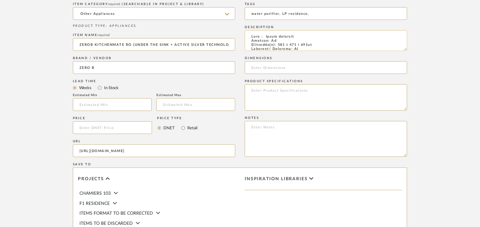
click at [320, 43] on textarea at bounding box center [326, 40] width 163 height 21
click at [290, 64] on input at bounding box center [326, 67] width 163 height 13
paste input "320 x 150 x 482mm"
type input "320 x 150 x 482mm"
paste textarea "Price: ₹23,391/- Lead time: on request Customizable: Na 3D available : No BIM a…"
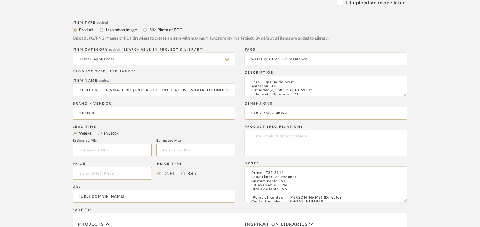
scroll to position [158, 0]
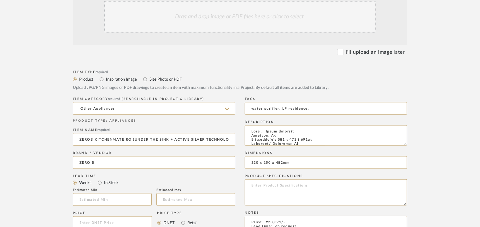
type textarea "Price: ₹23,391/- Lead time: on request Customizable: Na 3D available : No BIM a…"
click at [177, 10] on div "Drag and drop image or PDF files here or click to select." at bounding box center [239, 17] width 271 height 32
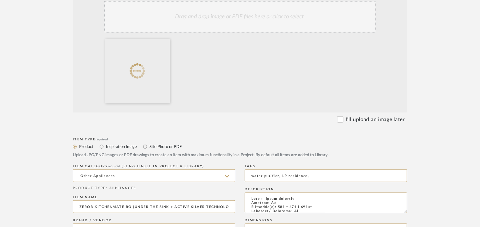
drag, startPoint x: 234, startPoint y: 14, endPoint x: 244, endPoint y: 15, distance: 9.9
click at [240, 15] on div "Drag and drop image or PDF files here or click to select." at bounding box center [239, 17] width 271 height 32
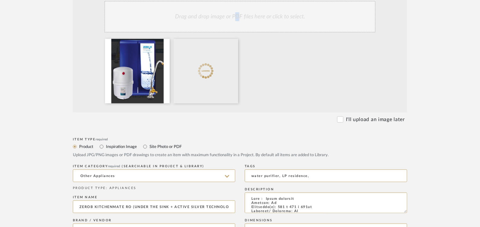
click at [240, 19] on div "Drag and drop image or PDF files here or click to select." at bounding box center [239, 17] width 271 height 32
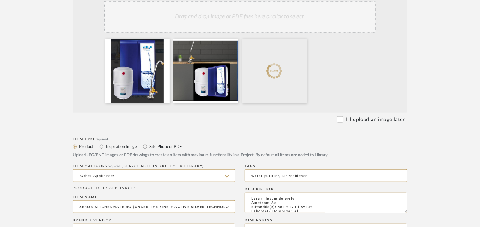
click at [264, 22] on div "Drag and drop image or PDF files here or click to select." at bounding box center [239, 17] width 271 height 32
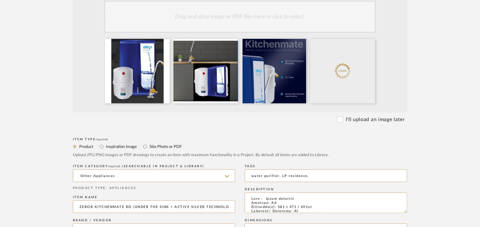
click at [276, 17] on div "Drag and drop image or PDF files here or click to select." at bounding box center [239, 17] width 271 height 32
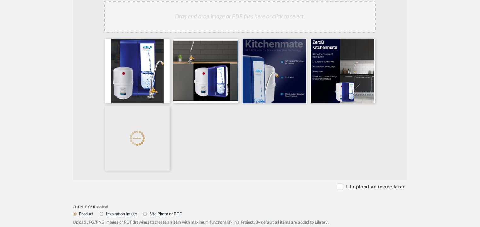
click at [254, 14] on div "Drag and drop image or PDF files here or click to select." at bounding box center [239, 17] width 271 height 32
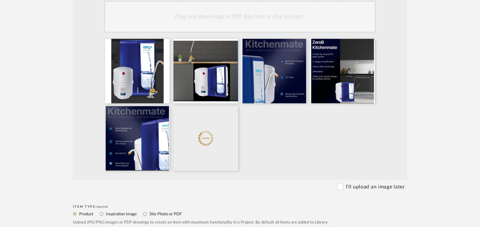
click at [286, 21] on div "Drag and drop image or PDF files here or click to select." at bounding box center [239, 17] width 271 height 32
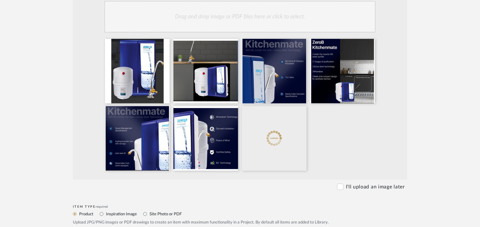
click at [247, 18] on div "Drag and drop image or PDF files here or click to select." at bounding box center [239, 17] width 271 height 32
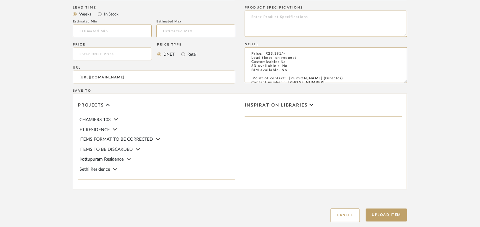
scroll to position [500, 0]
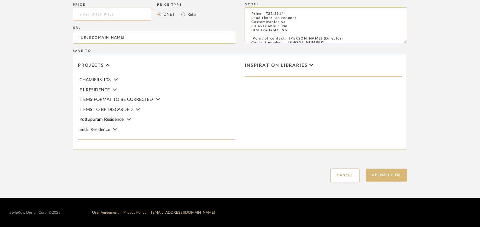
click at [391, 176] on button "Upload Item" at bounding box center [387, 175] width 42 height 13
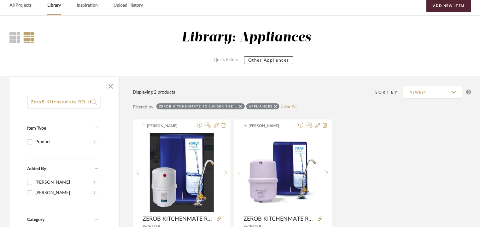
scroll to position [95, 0]
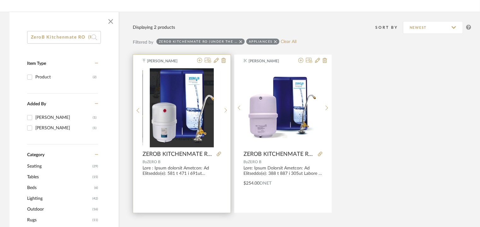
click at [209, 57] on div "[PERSON_NAME] ZEROB KITCHENMATE RO (UNDER THE SINK + ACTIVE SILVER TECHNOLOGY) …" at bounding box center [182, 134] width 98 height 158
click at [208, 60] on icon at bounding box center [208, 60] width 7 height 5
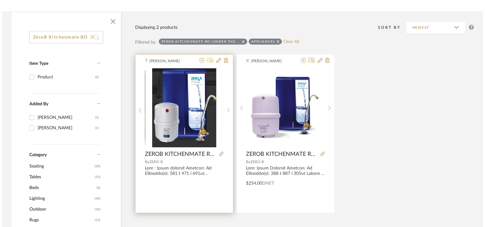
scroll to position [0, 0]
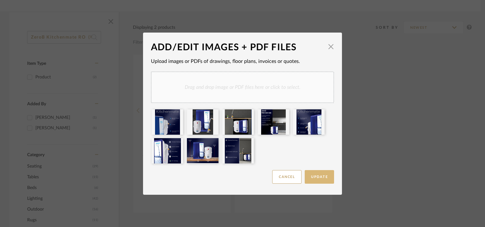
click at [322, 175] on button "Update" at bounding box center [319, 177] width 29 height 14
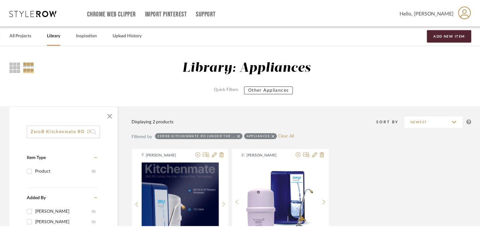
scroll to position [95, 0]
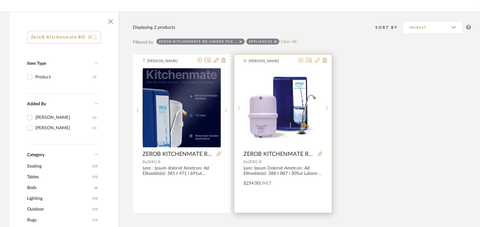
click at [318, 59] on icon at bounding box center [317, 60] width 5 height 5
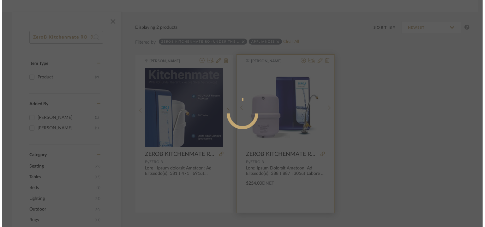
scroll to position [0, 0]
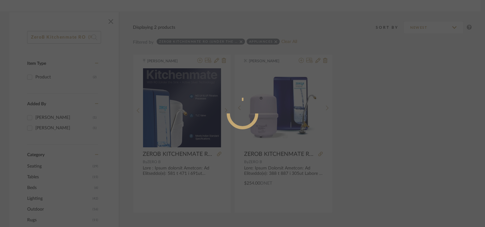
radio input "true"
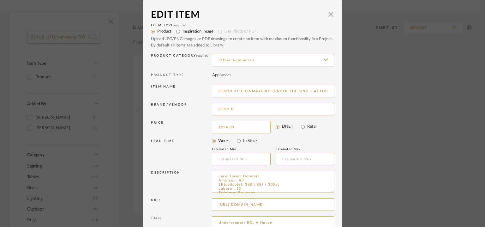
type input "254.00"
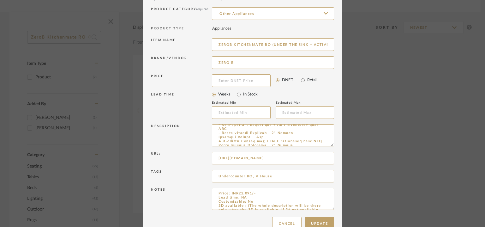
scroll to position [61, 0]
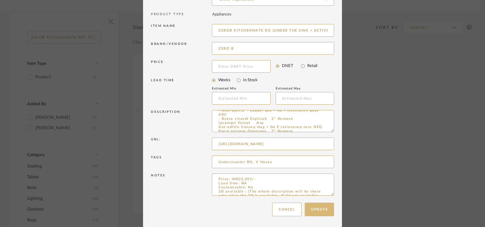
click at [318, 210] on button "Update" at bounding box center [319, 209] width 29 height 14
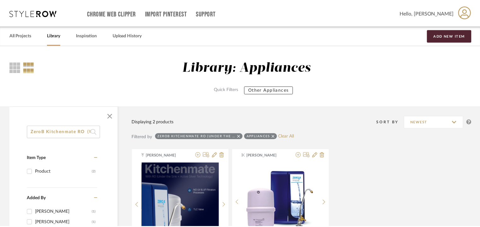
scroll to position [95, 0]
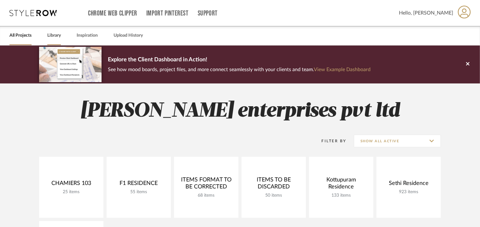
click at [56, 34] on link "Library" at bounding box center [54, 35] width 14 height 9
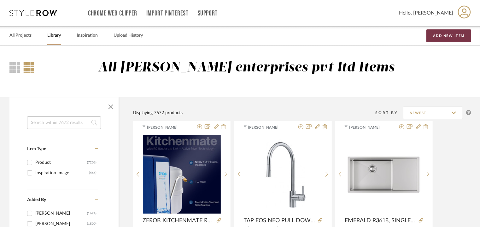
click at [453, 34] on button "Add New Item" at bounding box center [449, 35] width 45 height 13
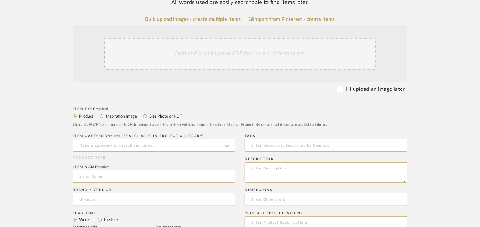
scroll to position [158, 0]
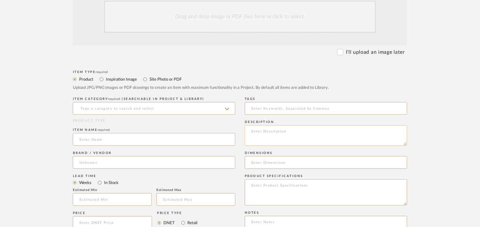
paste textarea "[URL][DOMAIN_NAME]."
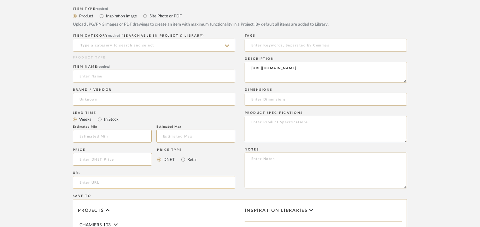
type textarea "[URL][DOMAIN_NAME]."
click at [99, 183] on input "url" at bounding box center [154, 182] width 163 height 13
paste input "[URL][DOMAIN_NAME]."
type input "[URL][DOMAIN_NAME]."
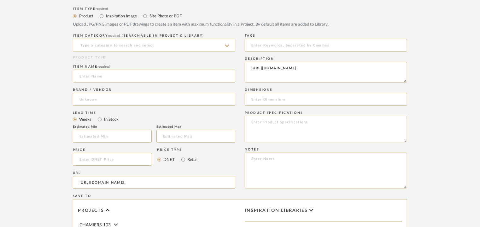
scroll to position [0, 0]
drag, startPoint x: 275, startPoint y: 81, endPoint x: 219, endPoint y: 43, distance: 67.7
click at [219, 43] on div "Item Type required Product Inspiration Image Site Photo or PDF Upload JPG/PNG i…" at bounding box center [240, 166] width 334 height 322
click at [372, 76] on textarea at bounding box center [326, 72] width 163 height 21
paste textarea "Type: : Tap Designer : Na Dimension(s): Width 50 x Depth 260 x Height 916 mm Re…"
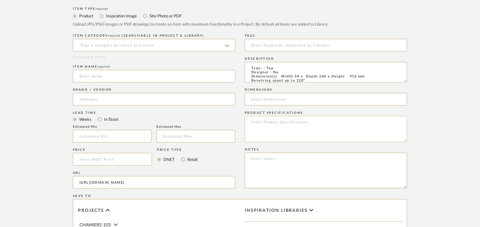
scroll to position [61, 0]
type textarea "Type: : Tap Designer : Na Dimension(s): Width 50 x Depth 260 x Height 916 mm Re…"
paste textarea "Price: €1,151.64 Lead time : Na Customizable: No 3D available : No BIM availabl…"
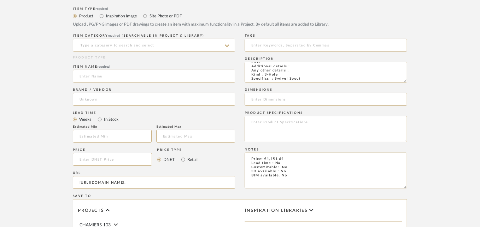
click at [157, 116] on mat-radio-group "Weeks In Stock" at bounding box center [154, 119] width 163 height 8
click at [295, 177] on textarea "Price: €1,151.64 Lead time : Na Customizable: No 3D available : No BIM availabl…" at bounding box center [326, 170] width 163 height 36
paste textarea "Point of contact: [PERSON_NAME] (Director) Contact number : [PHONE_NUMBER] Emai…"
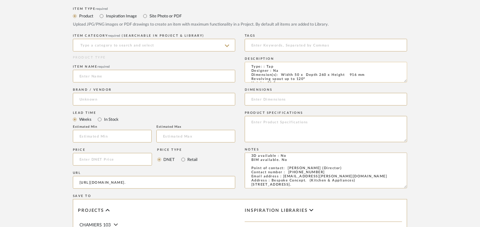
scroll to position [0, 0]
type textarea "Price: €1,151.64 Lead time : Na Customizable: No 3D available : No BIM availabl…"
drag, startPoint x: 364, startPoint y: 76, endPoint x: 282, endPoint y: 76, distance: 82.0
click at [282, 76] on textarea "Type: : Tap Designer : Na Dimension(s): Width 50 x Depth 260 x Height 916 mm Re…" at bounding box center [326, 72] width 163 height 21
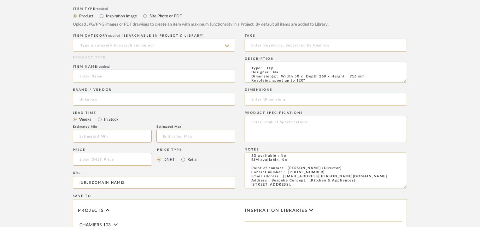
click at [273, 100] on input at bounding box center [326, 99] width 163 height 13
paste input "Width 50 x Depth 260 x Height 916 mm"
click at [255, 98] on input "Width 50 x Depth 260 x Height 916 mm" at bounding box center [326, 99] width 163 height 13
type input "W 50 x D 260 x H 916mm"
click at [279, 46] on input at bounding box center [326, 45] width 163 height 13
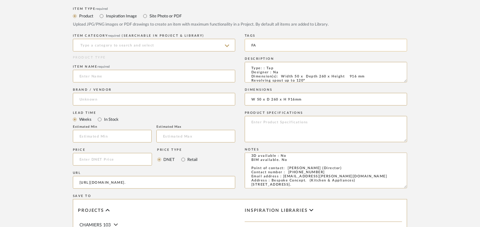
type input "F"
type input "tap, [GEOGRAPHIC_DATA],"
click at [108, 44] on input at bounding box center [154, 45] width 163 height 13
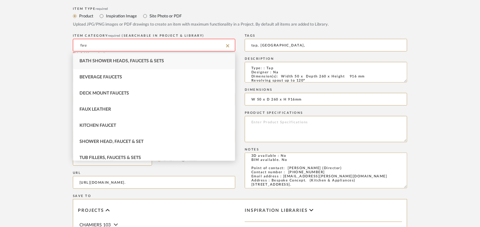
click at [130, 60] on span "Bath Shower Heads, Faucets & Sets" at bounding box center [122, 61] width 85 height 4
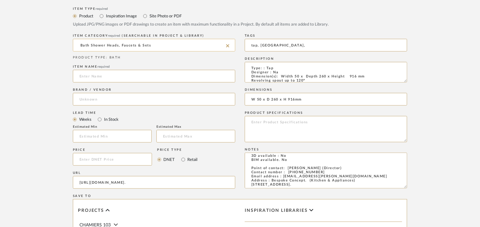
click at [169, 46] on input "Bath Shower Heads, Faucets & Sets" at bounding box center [154, 45] width 163 height 13
type input "t"
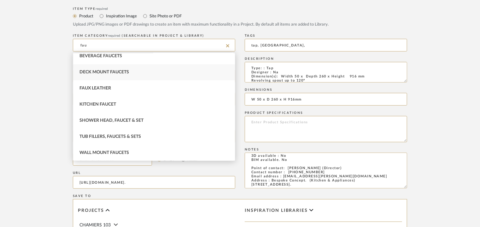
scroll to position [0, 0]
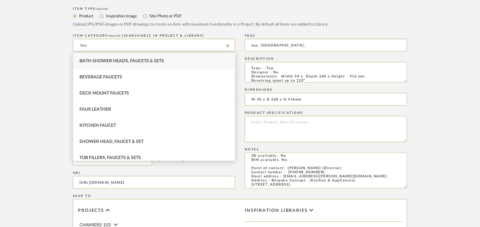
click at [124, 63] on div "Bath Shower Heads, Faucets & Sets" at bounding box center [154, 61] width 162 height 16
type input "Bath Shower Heads, Faucets & Sets"
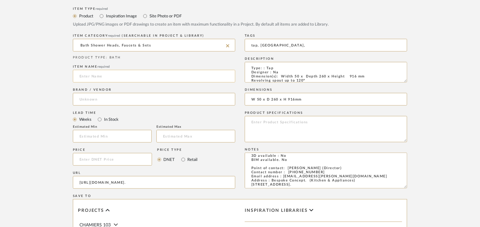
click at [104, 73] on input at bounding box center [154, 76] width 163 height 13
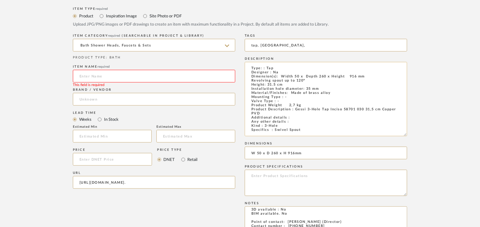
drag, startPoint x: 406, startPoint y: 81, endPoint x: 400, endPoint y: 135, distance: 54.6
click at [412, 135] on form "Bulk upload images - create multiple items Import from Pinterest - create items…" at bounding box center [240, 148] width 402 height 464
click at [333, 94] on textarea "Type: : Tap Designer : Na Dimension(s): Width 50 x Depth 260 x Height 916 mm Re…" at bounding box center [326, 99] width 163 height 75
type textarea "Type: : Tap Designer : Na Dimension(s): Width 50 x Depth 260 x Height 916 mm Re…"
click at [110, 78] on input at bounding box center [154, 76] width 163 height 13
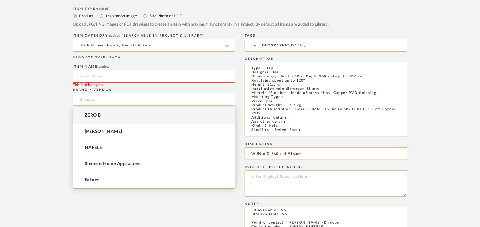
click at [103, 96] on input at bounding box center [154, 99] width 163 height 13
type input "g"
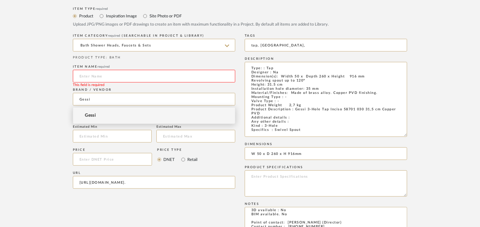
type input "Gessi"
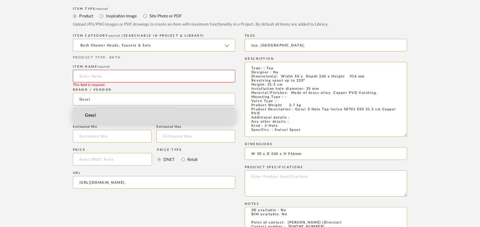
click at [86, 113] on span "Gessi" at bounding box center [90, 115] width 11 height 5
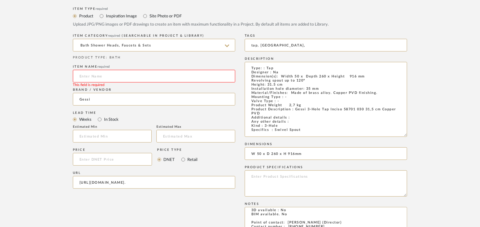
click at [95, 74] on input at bounding box center [154, 76] width 163 height 13
paste input "Gessi 3-Hole Tap Inciso 58701 030 31,5 cm Copper PVD"
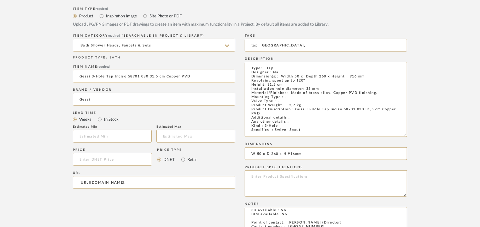
click at [84, 73] on input "Gessi 3-Hole Tap Inciso 58701 030 31,5 cm Copper PVD" at bounding box center [154, 76] width 163 height 13
click at [113, 76] on input "GESSI 3-HOLE TP INCISO 58701 030 31,5cm COPPER PVD" at bounding box center [154, 76] width 163 height 13
click at [111, 75] on input "GESSI 3-HOLE TP INCISO 58701 030 31,5cm COPPER PVD" at bounding box center [154, 76] width 163 height 13
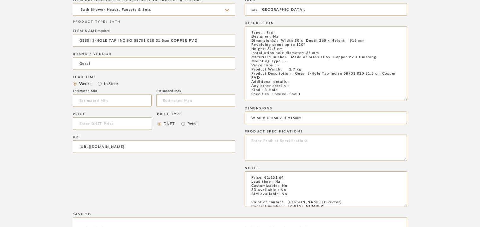
scroll to position [158, 0]
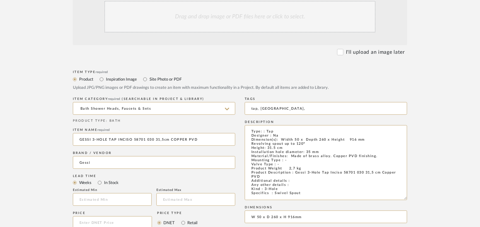
type input "GESSI 3-HOLE TAP INCISO 58701 030 31,5cm COPPER PVD"
click at [222, 16] on div "Drag and drop image or PDF files here or click to select." at bounding box center [239, 17] width 271 height 32
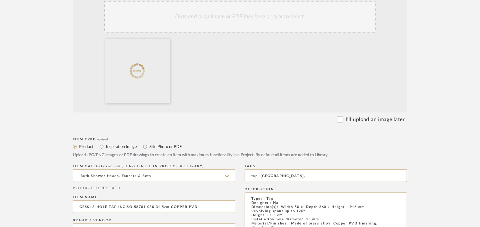
click at [251, 17] on div "Drag and drop image or PDF files here or click to select." at bounding box center [239, 17] width 271 height 32
click at [243, 16] on div "Drag and drop image or PDF files here or click to select." at bounding box center [239, 17] width 271 height 32
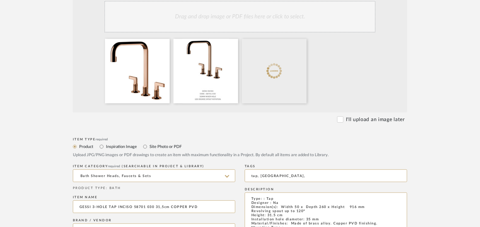
click at [249, 12] on div "Drag and drop image or PDF files here or click to select." at bounding box center [239, 17] width 271 height 32
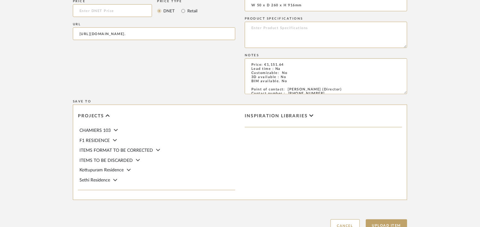
scroll to position [487, 0]
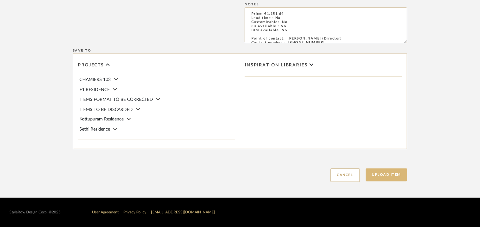
drag, startPoint x: 388, startPoint y: 175, endPoint x: 391, endPoint y: 176, distance: 3.4
click at [391, 176] on button "Upload Item" at bounding box center [387, 174] width 42 height 13
